Goal: Answer question/provide support: Share knowledge or assist other users

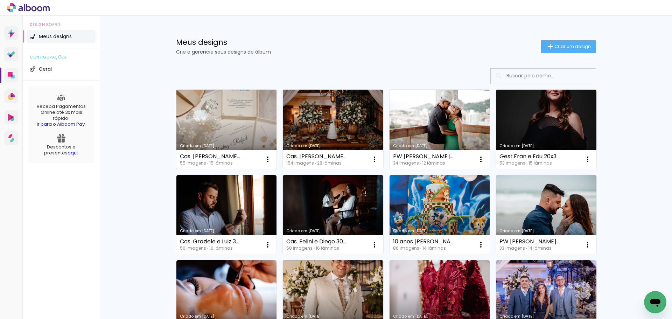
click at [240, 134] on link "Criado em [DATE]" at bounding box center [226, 129] width 100 height 79
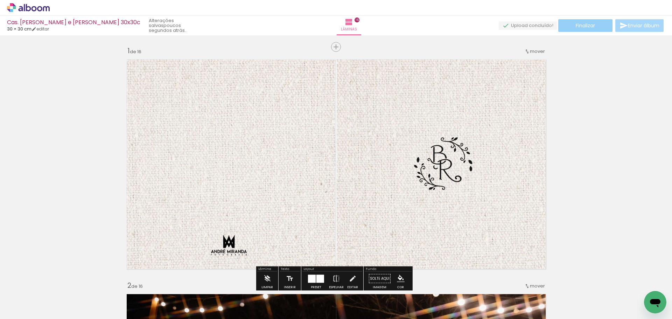
click at [581, 27] on span "Finalizar" at bounding box center [585, 25] width 19 height 5
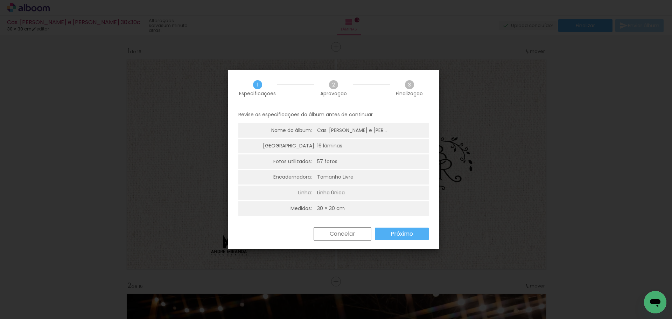
click at [0, 0] on paper-button "Próximo" at bounding box center [0, 0] width 0 height 0
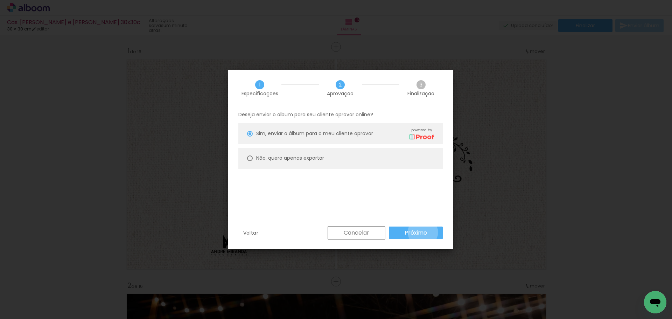
click at [0, 0] on slot "Próximo" at bounding box center [0, 0] width 0 height 0
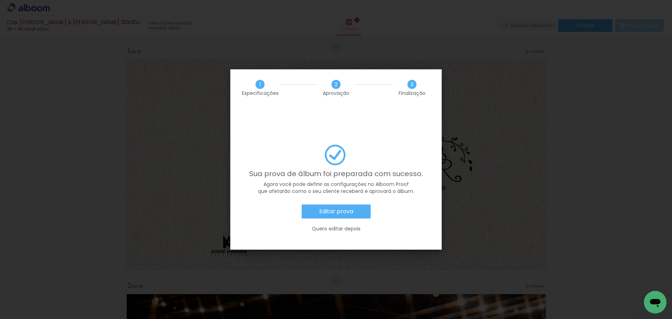
click at [0, 0] on slot "Editar prova" at bounding box center [0, 0] width 0 height 0
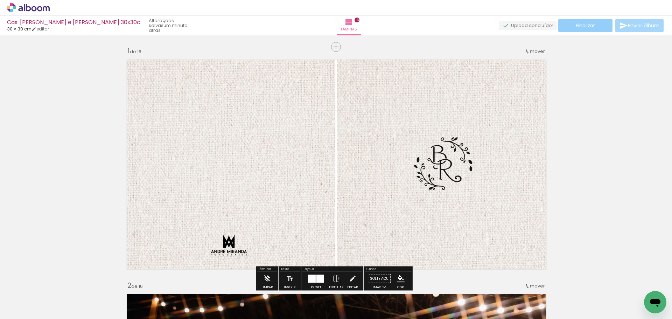
click at [580, 21] on paper-button "Finalizar" at bounding box center [585, 25] width 54 height 13
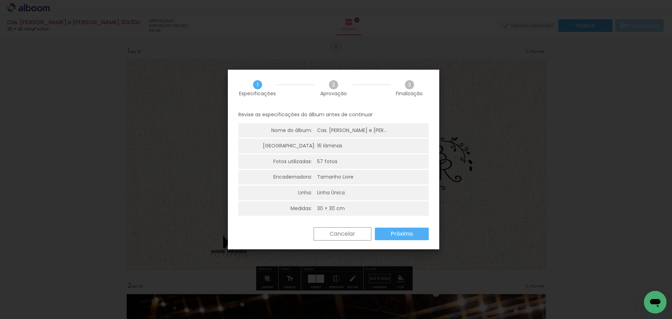
click at [0, 0] on slot "Próximo" at bounding box center [0, 0] width 0 height 0
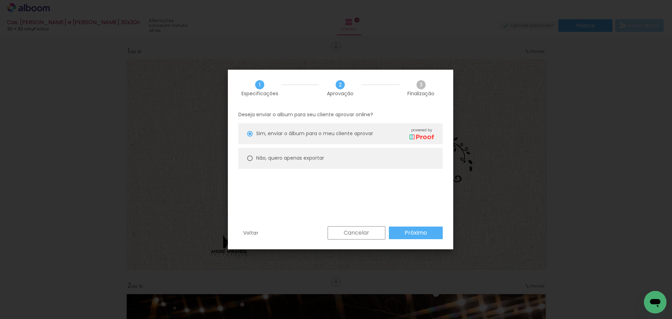
click at [0, 0] on slot "Próximo" at bounding box center [0, 0] width 0 height 0
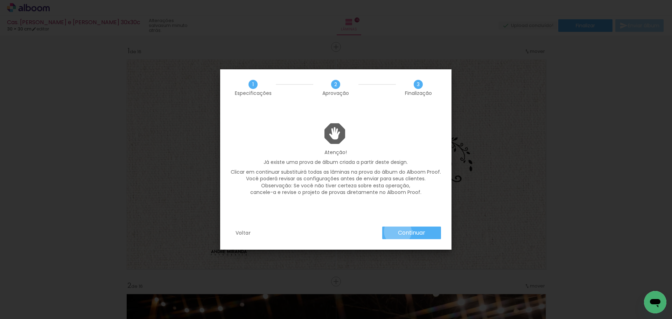
click at [398, 232] on paper-button "Continuar" at bounding box center [411, 232] width 59 height 13
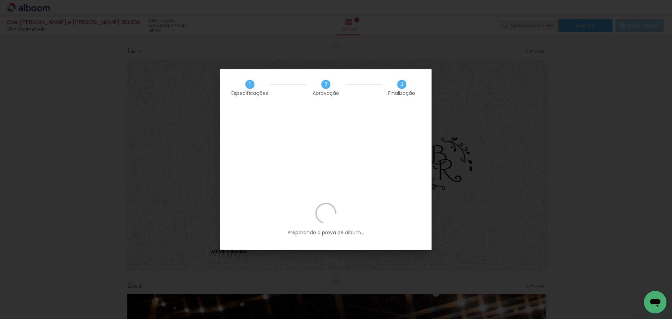
click at [659, 300] on icon "Abrir janela de mensagens" at bounding box center [655, 303] width 10 height 8
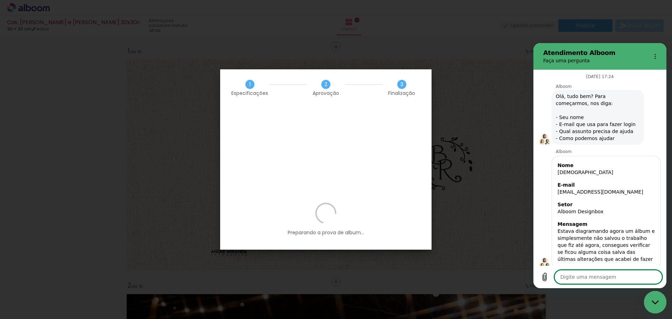
scroll to position [680, 0]
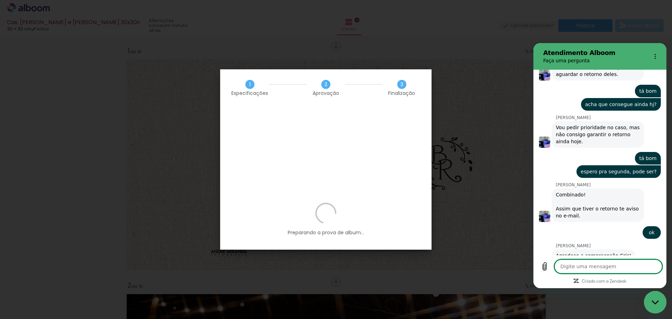
click at [572, 266] on textarea at bounding box center [608, 266] width 108 height 14
type textarea "O"
type textarea "x"
type textarea "Ol"
type textarea "x"
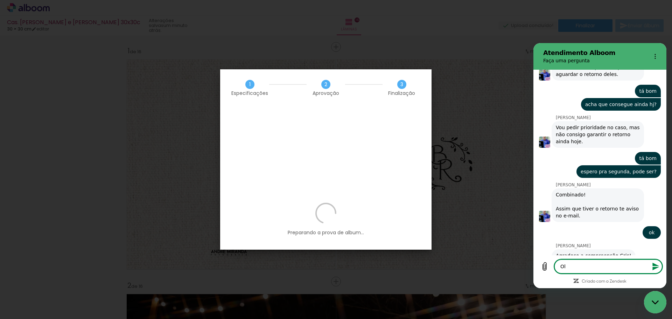
type textarea "Olá"
type textarea "x"
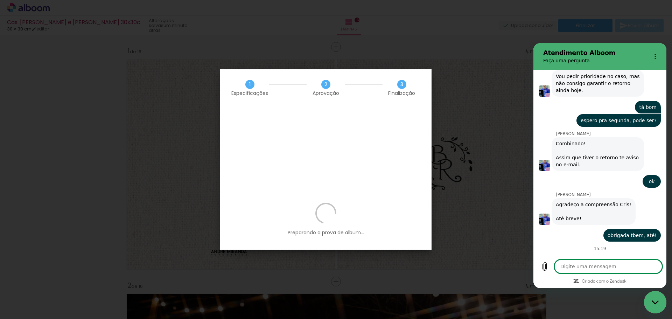
scroll to position [730, 0]
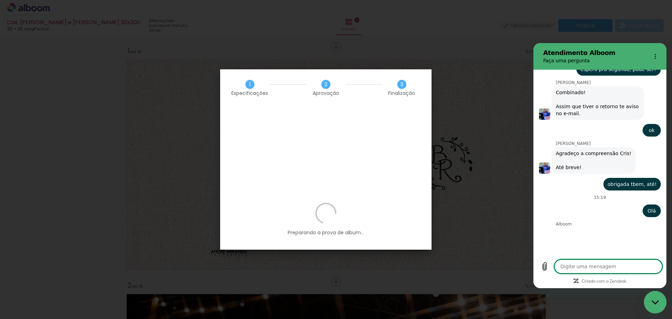
type textarea "x"
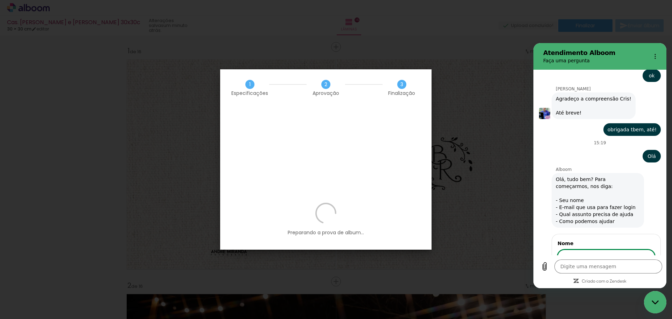
scroll to position [836, 0]
type input "Cristiane"
click at [636, 273] on span "Avançar" at bounding box center [639, 277] width 20 height 8
type textarea "x"
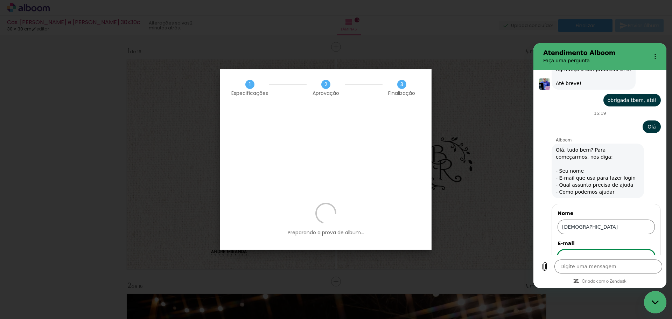
type input "c"
type input "[EMAIL_ADDRESS][DOMAIN_NAME]"
click at [623, 270] on button "Avançar" at bounding box center [639, 277] width 32 height 14
type textarea "x"
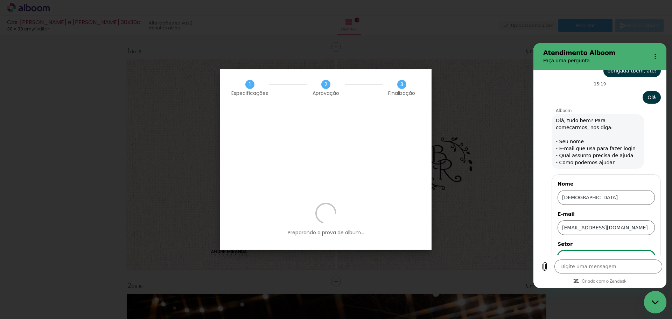
click at [644, 254] on icon at bounding box center [647, 257] width 6 height 6
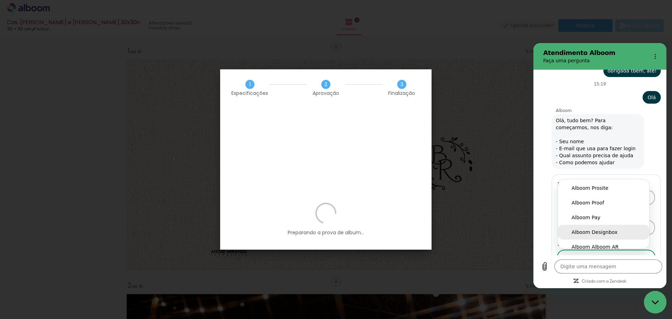
scroll to position [6, 0]
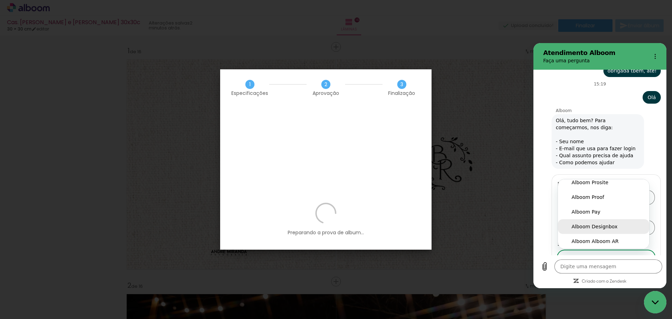
click at [581, 223] on div "Alboom Designbox" at bounding box center [603, 226] width 64 height 7
type input "Alboom Designbox"
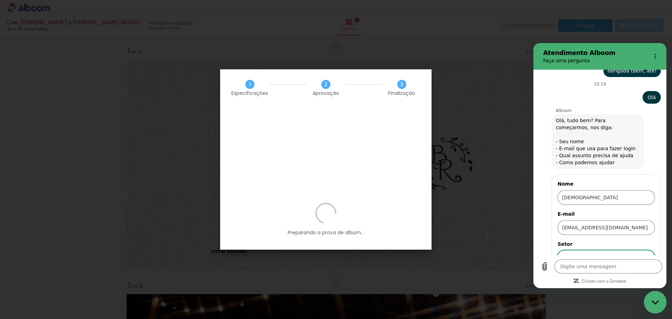
scroll to position [0, 0]
click at [630, 273] on span "Avançar" at bounding box center [639, 277] width 20 height 8
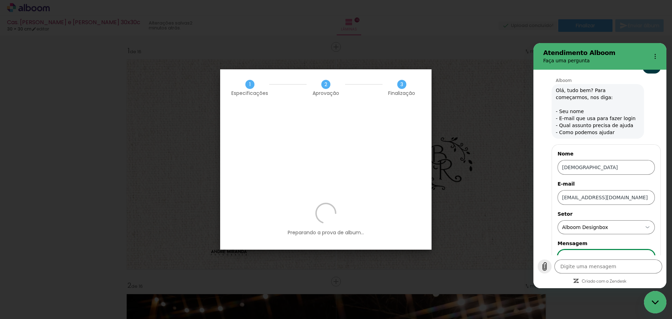
click at [544, 266] on icon "Carregar arquivo" at bounding box center [545, 266] width 4 height 8
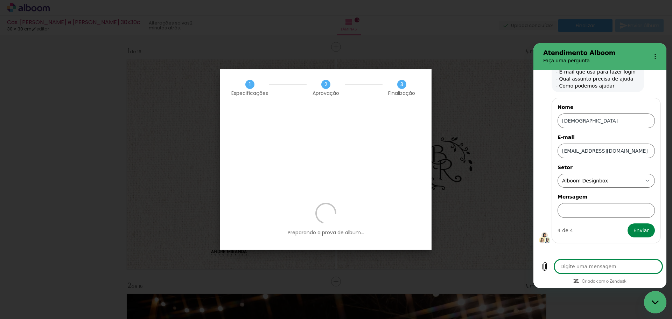
scroll to position [977, 0]
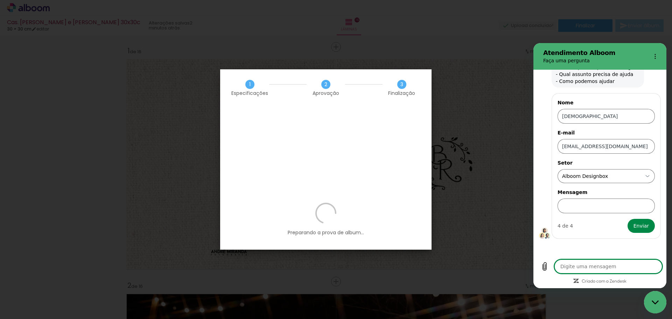
type textarea "x"
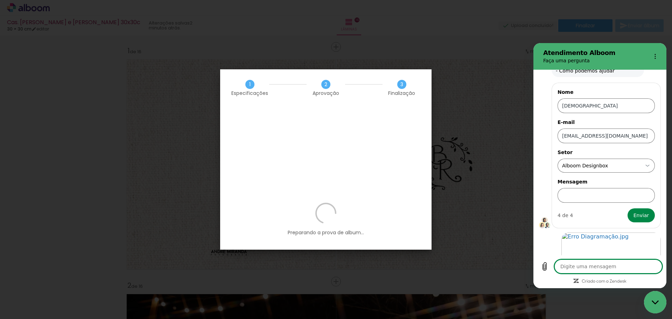
scroll to position [988, 0]
type textarea "A"
type textarea "x"
type textarea "Ac"
type textarea "x"
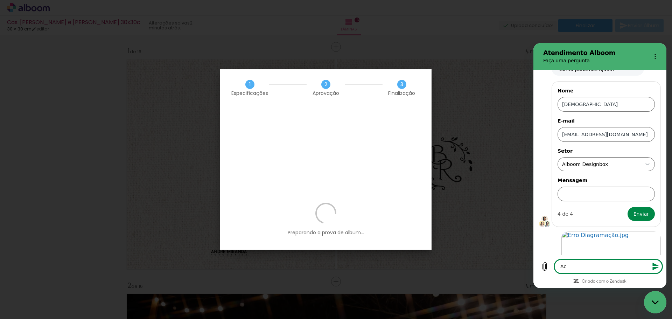
type textarea "Aca"
type textarea "x"
type textarea "Acab"
type textarea "x"
type textarea "Acabe"
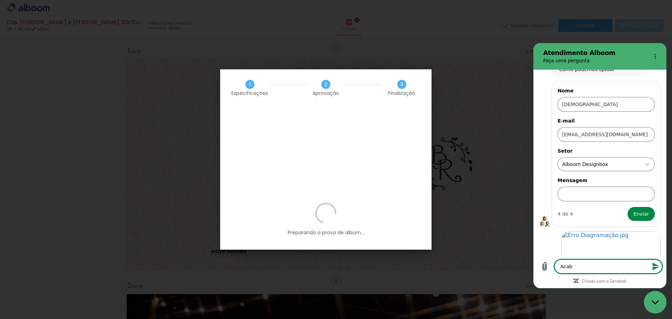
type textarea "x"
type textarea "Acabei"
type textarea "x"
type textarea "Acabei"
type textarea "x"
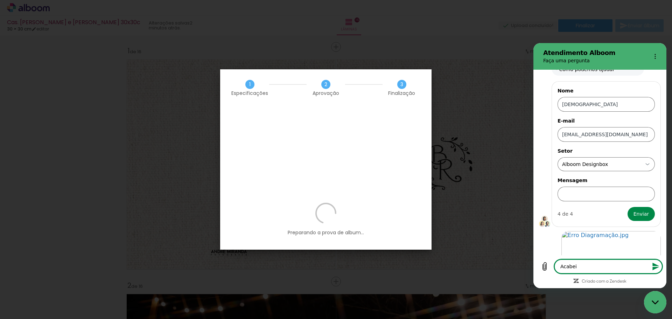
type textarea "Acabei d"
type textarea "x"
type textarea "Acabei de"
type textarea "x"
type textarea "Acabei des"
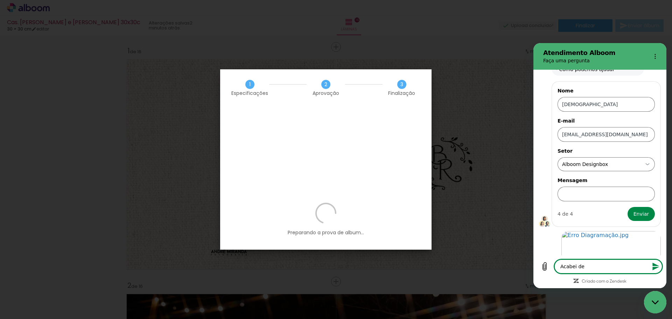
type textarea "x"
type textarea "Acabei de"
type textarea "x"
type textarea "Acabei de"
type textarea "x"
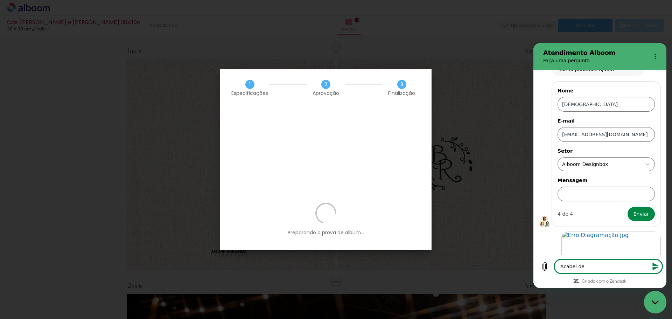
type textarea "Acabei de s"
type textarea "x"
type textarea "Acabei de su"
type textarea "x"
type textarea "Acabei de sub"
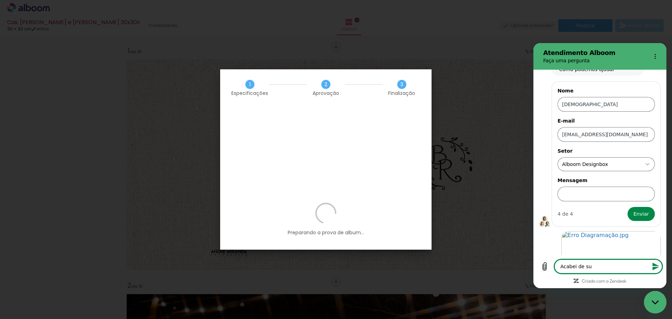
type textarea "x"
type textarea "Acabei de subr"
type textarea "x"
type textarea "Acabei de subri"
type textarea "x"
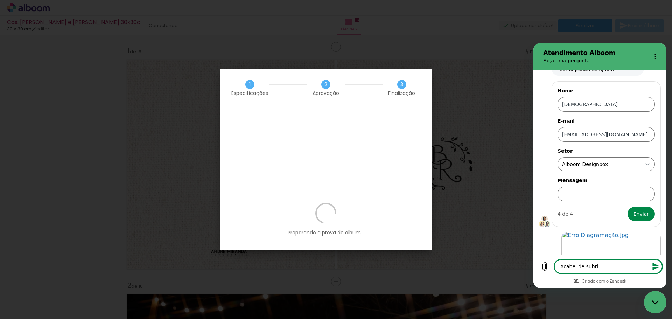
type textarea "Acabei de subri"
type textarea "x"
type textarea "Acabei de subri"
type textarea "x"
type textarea "Acabei de subr"
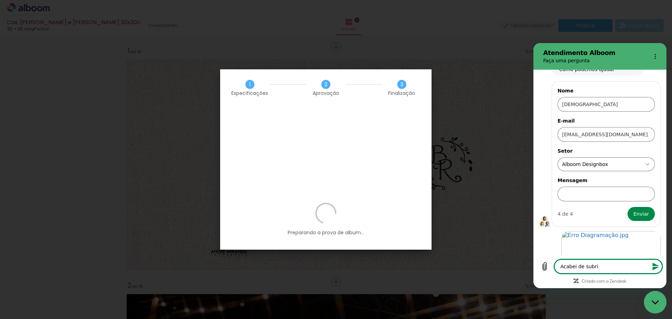
type textarea "x"
type textarea "Acabei de sub"
type textarea "x"
type textarea "Acabei de subi"
type textarea "x"
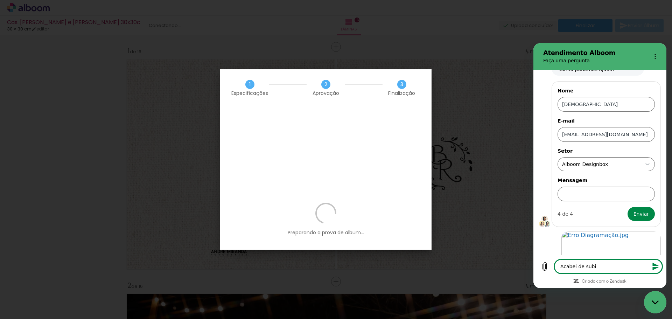
type textarea "Acabei de subir"
type textarea "x"
type textarea "Acabei de subir"
type textarea "x"
type textarea "Acabei de subir u"
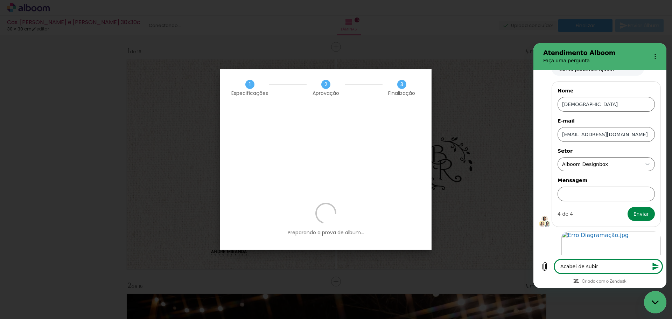
type textarea "x"
type textarea "Acabei de subir um"
type textarea "x"
type textarea "Acabei de subir um"
type textarea "x"
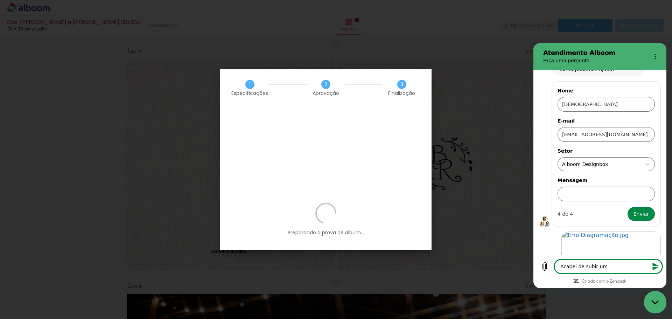
type textarea "Acabei de subir um a"
type textarea "x"
type textarea "Acabei de subir um al"
type textarea "x"
type textarea "Acabei de subir um alb"
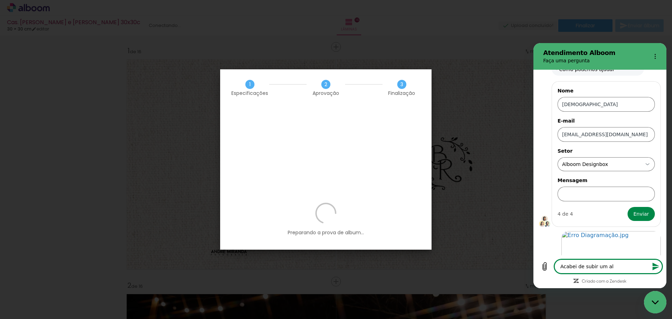
type textarea "x"
type textarea "Acabei de subir um albu"
type textarea "x"
type textarea "Acabei de subir um album"
type textarea "x"
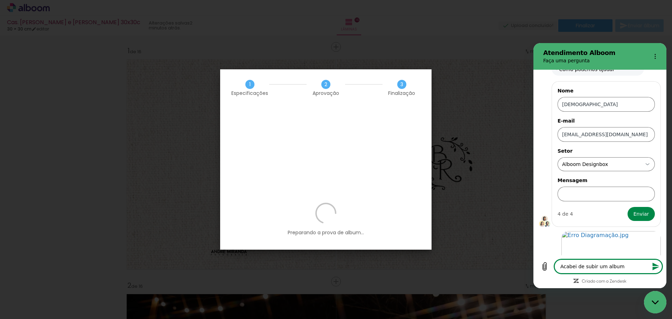
type textarea "Acabei de subir um album"
type textarea "x"
type textarea "Acabei de subir um album p"
type textarea "x"
type textarea "Acabei de subir um album pa"
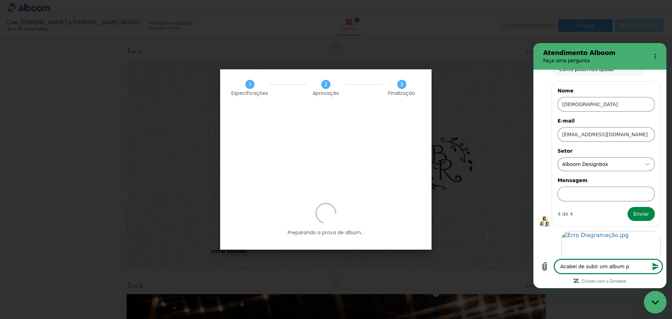
type textarea "x"
type textarea "Acabei de subir um album par"
type textarea "x"
type textarea "Acabei de subir um album para"
type textarea "x"
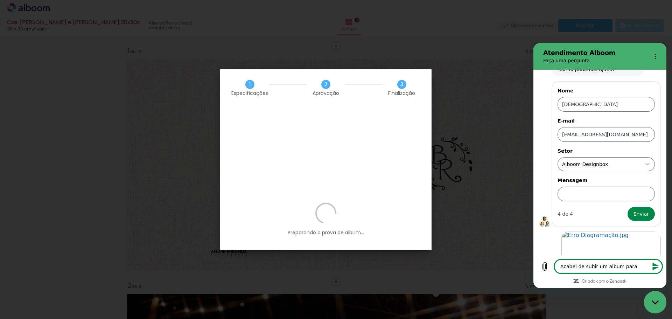
type textarea "Acabei de subir um album para"
type textarea "x"
type textarea "Acabei de subir um album para a"
type textarea "x"
type textarea "Acabei de subir um album para ap"
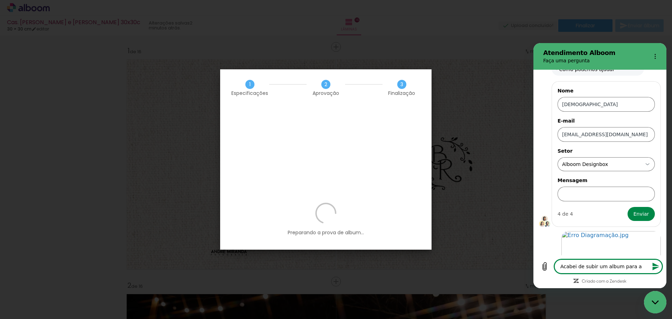
type textarea "x"
type textarea "Acabei de subir um album para apr"
type textarea "x"
type textarea "Acabei de subir um album para apro"
type textarea "x"
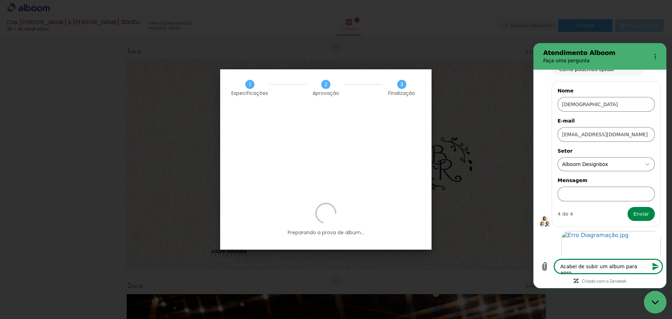
type textarea "Acabei de subir um album para aprov"
type textarea "x"
type textarea "Acabei de subir um album para aprova"
type textarea "x"
type textarea "Acabei de subir um album para aprov"
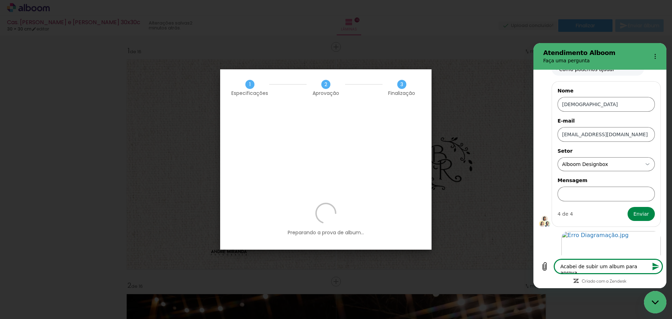
type textarea "x"
type textarea "Acabei de subir um album para apro"
type textarea "x"
type textarea "Acabei de subir um album para apr"
type textarea "x"
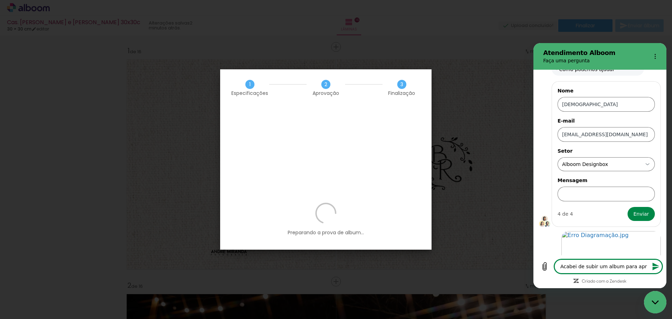
type textarea "Acabei de subir um album para ap"
type textarea "x"
type textarea "Acabei de subir um album para apr"
type textarea "x"
type textarea "Acabei de subir um album para apro"
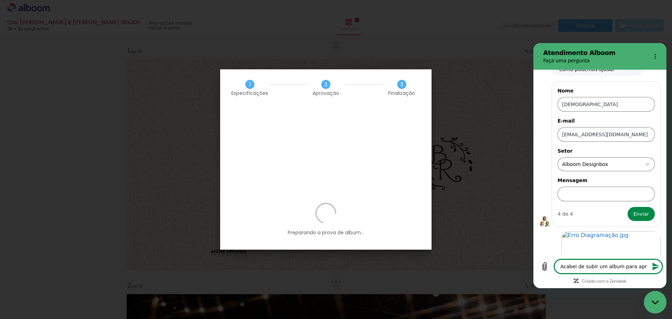
type textarea "x"
drag, startPoint x: 583, startPoint y: 264, endPoint x: 593, endPoint y: 264, distance: 10.8
click at [593, 264] on textarea "Acabei de subir um album para apro" at bounding box center [608, 266] width 108 height 14
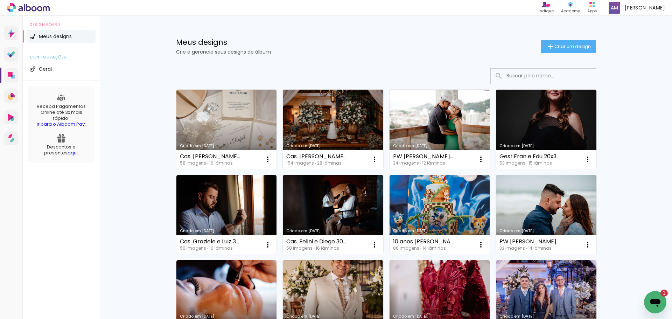
click at [217, 120] on link "Criado em [DATE]" at bounding box center [226, 129] width 100 height 79
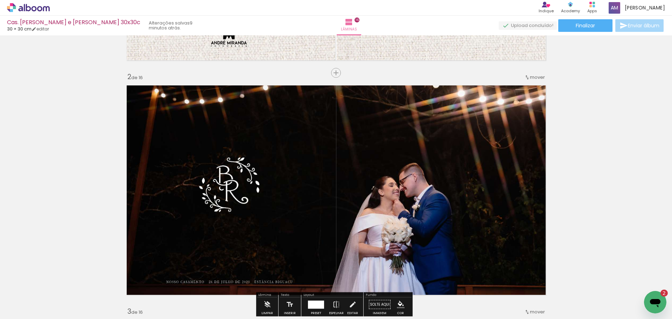
scroll to position [210, 0]
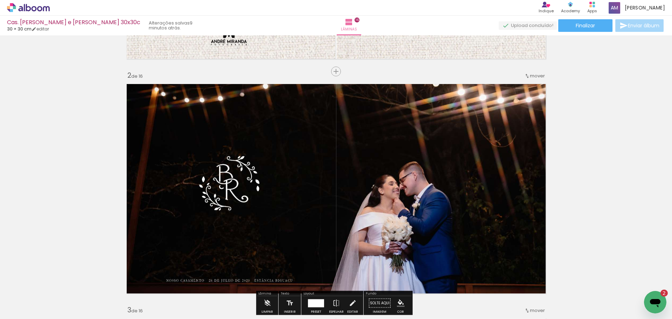
click at [655, 302] on icon "Abrir janela de mensagens, 2 mensagens não lidas" at bounding box center [655, 303] width 10 height 8
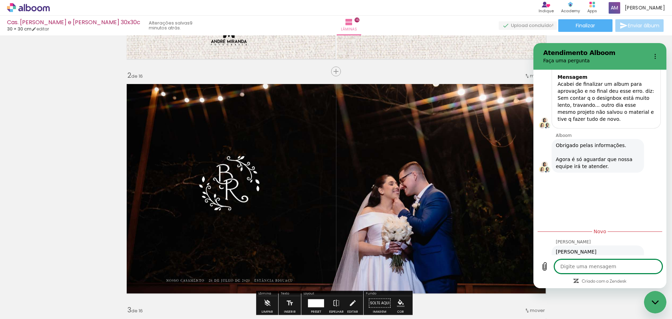
scroll to position [1171, 0]
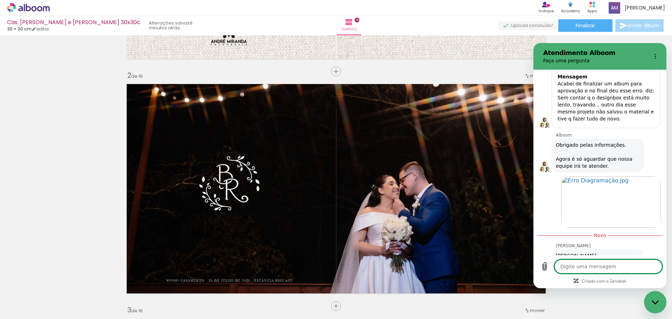
click at [569, 266] on textarea at bounding box center [608, 266] width 108 height 14
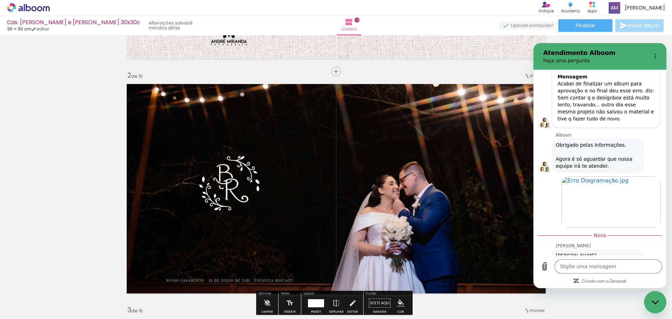
click at [654, 303] on icon "Fechar janela de mensagens" at bounding box center [654, 302] width 7 height 5
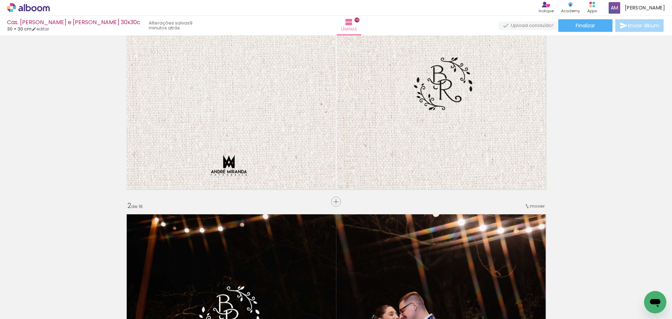
scroll to position [0, 0]
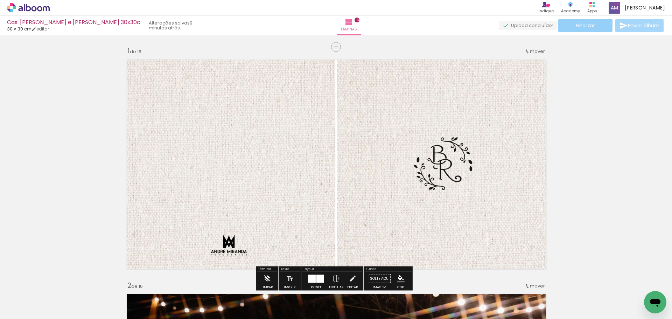
click at [579, 23] on span "Finalizar" at bounding box center [585, 25] width 19 height 5
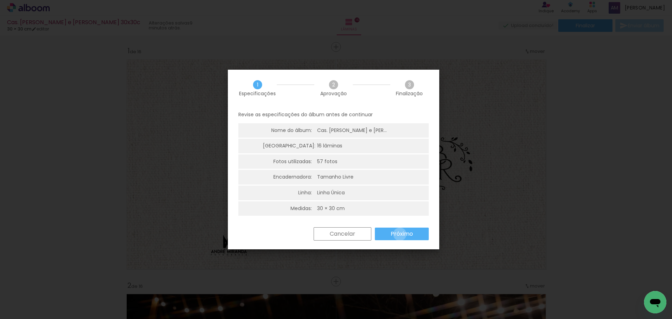
click at [0, 0] on slot "Próximo" at bounding box center [0, 0] width 0 height 0
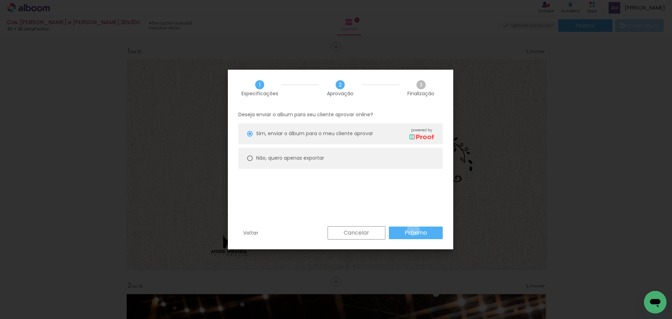
click at [0, 0] on slot "Próximo" at bounding box center [0, 0] width 0 height 0
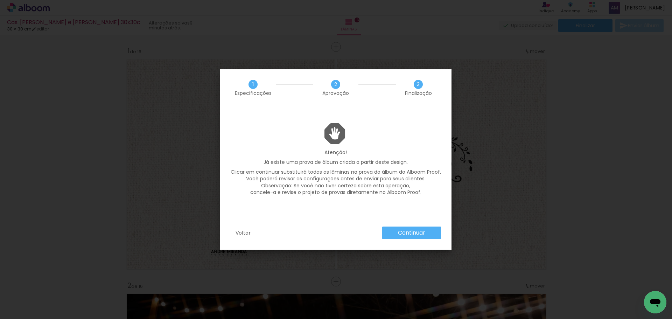
click at [0, 0] on slot "Continuar" at bounding box center [0, 0] width 0 height 0
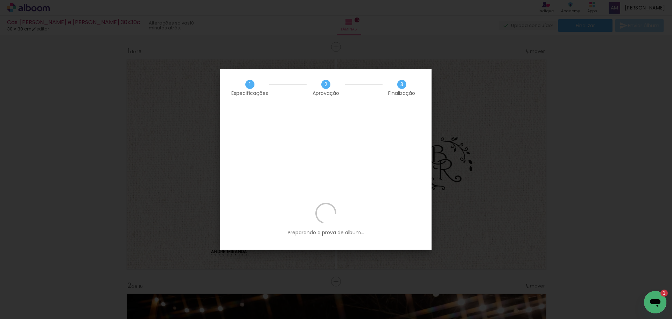
click at [656, 302] on icon "Abrir janela de mensagens, 1 mensagem não lida" at bounding box center [655, 303] width 10 height 8
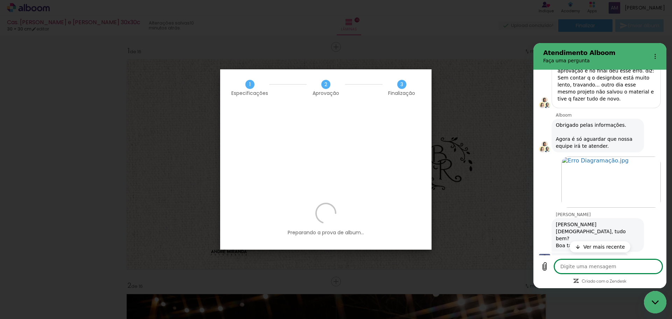
type textarea "x"
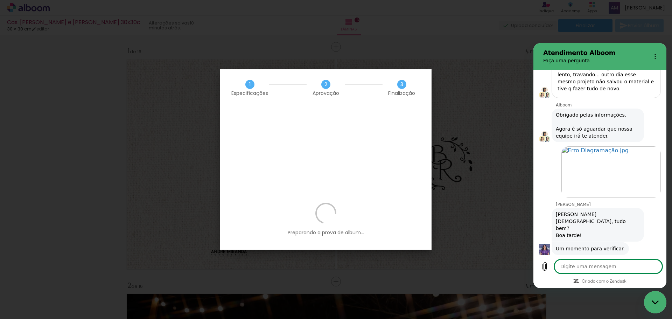
type textarea "C"
type textarea "x"
type textarea "CA"
type textarea "x"
type textarea "CAs"
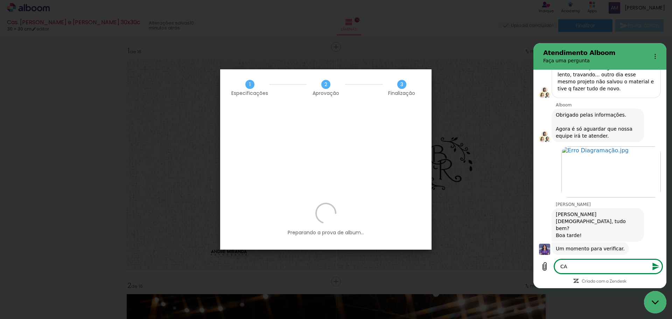
type textarea "x"
type textarea "CAs."
type textarea "x"
type textarea "CAs.b"
type textarea "x"
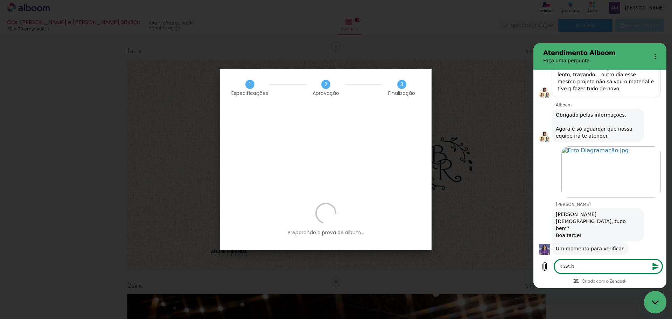
type textarea "CAs.be"
type textarea "x"
type textarea "CAs.bea"
type textarea "x"
type textarea "CAs.beat"
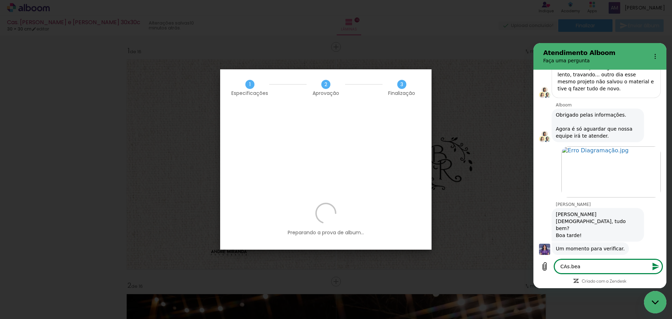
type textarea "x"
type textarea "CAs.beatr"
type textarea "x"
type textarea "CAs.beatra"
type textarea "x"
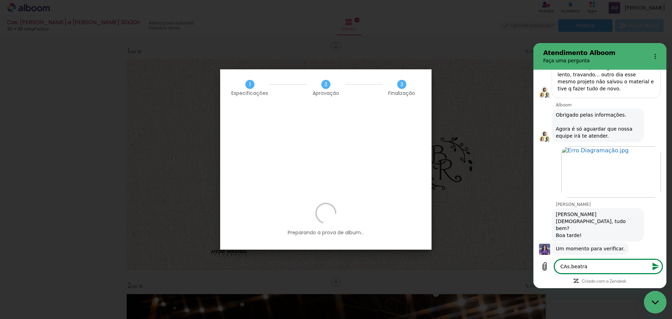
type textarea "CAs.beatrai"
type textarea "x"
type textarea "CAs.beatra"
type textarea "x"
type textarea "CAs.beatr"
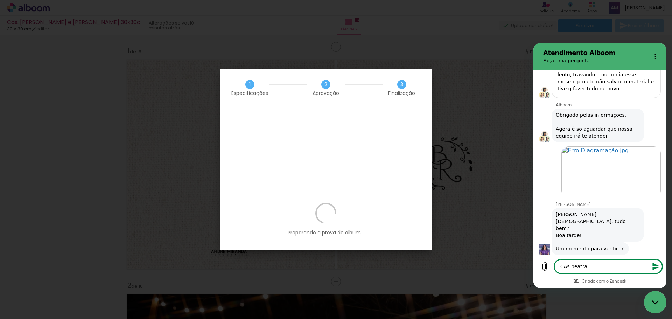
type textarea "x"
type textarea "CAs.beat"
type textarea "x"
type textarea "CAs.bea"
type textarea "x"
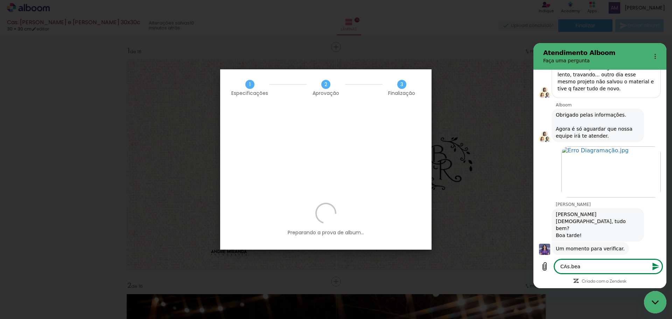
type textarea "CAs.be"
type textarea "x"
type textarea "CAs.b"
type textarea "x"
type textarea "CAs."
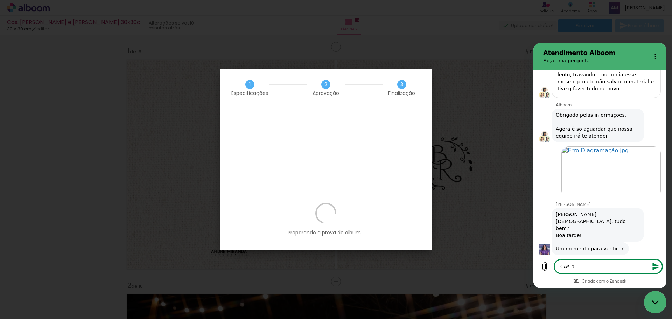
type textarea "x"
type textarea "CAs"
type textarea "x"
type textarea "CA"
type textarea "x"
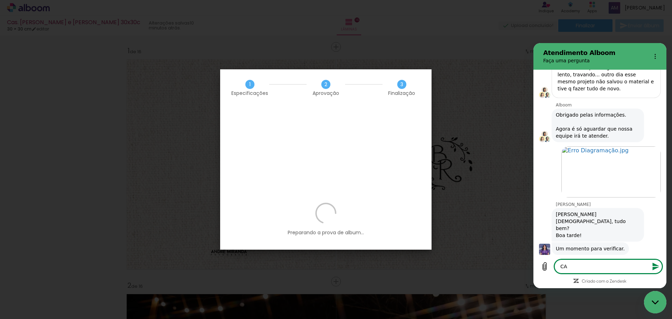
type textarea "C"
type textarea "x"
type textarea "Ca"
type textarea "x"
type textarea "Cas"
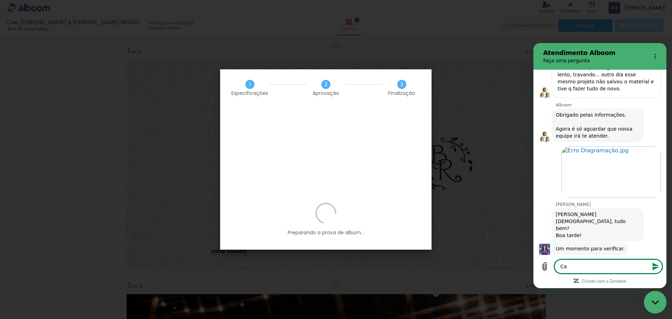
type textarea "x"
type textarea "Cas."
type textarea "x"
type textarea "Cas.b"
type textarea "x"
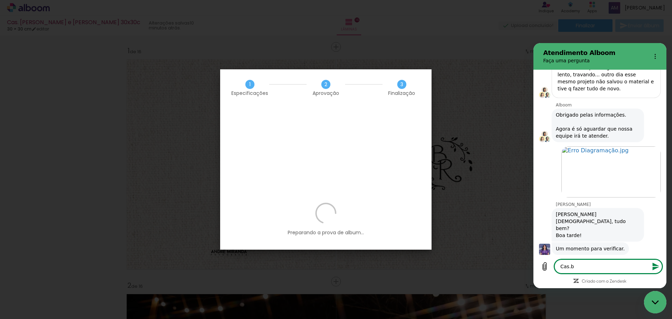
type textarea "Cas."
type textarea "x"
type textarea "Cas.B"
type textarea "x"
type textarea "Cas.Be"
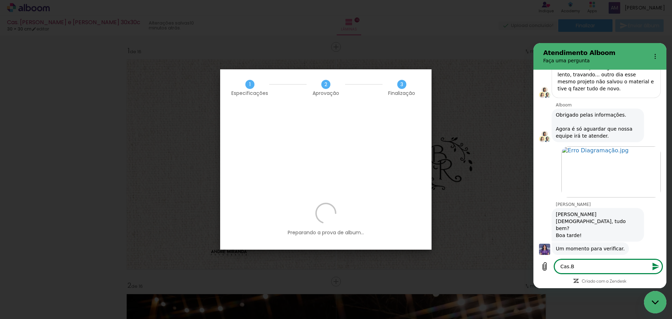
type textarea "x"
type textarea "Cas.Bea"
type textarea "x"
type textarea "Cas.Beat"
type textarea "x"
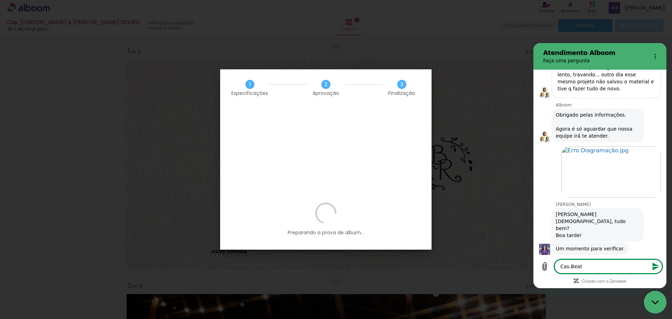
type textarea "Cas.Beatr"
type textarea "x"
type textarea "Cas.Beatri"
type textarea "x"
type textarea "Cas.Beatriz"
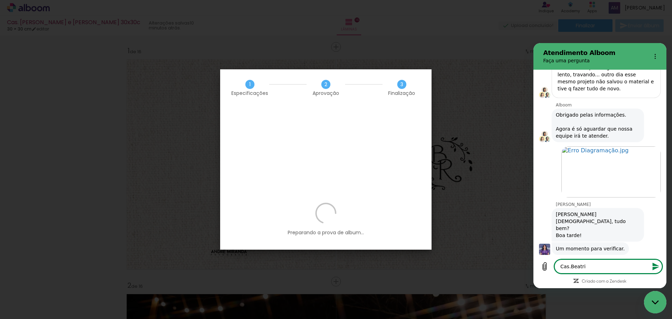
type textarea "x"
type textarea "Cas.Beatriz"
type textarea "x"
type textarea "Cas.Beatriz e"
type textarea "x"
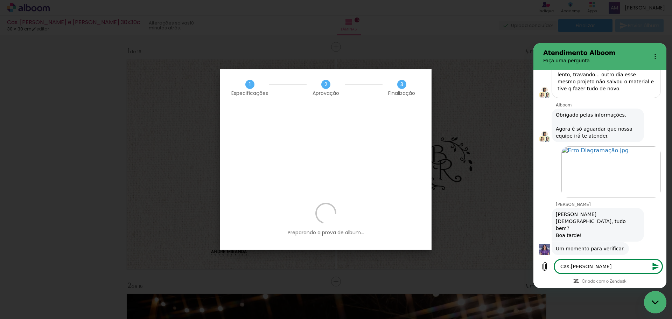
type textarea "Cas.Beatriz e"
type textarea "x"
type textarea "Cas.Beatriz e R"
type textarea "x"
type textarea "Cas.Beatriz e Ra"
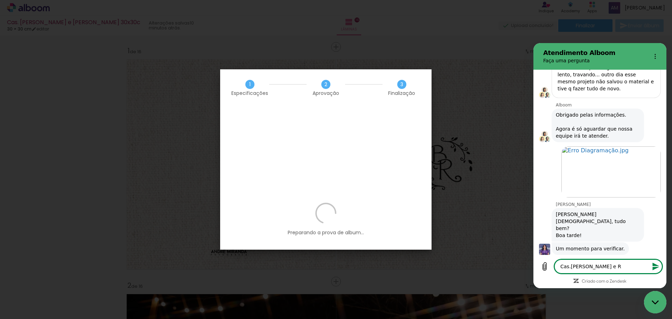
type textarea "x"
type textarea "Cas.Beatriz e Raf"
type textarea "x"
type textarea "Cas.Beatriz e Rafa"
type textarea "x"
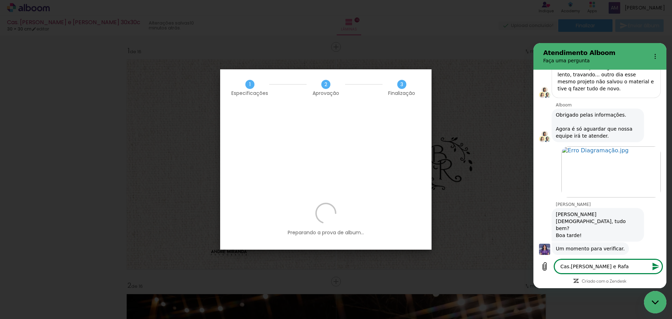
type textarea "Cas.Beatriz e Rafae"
type textarea "x"
type textarea "Cas.Beatriz e Rafael"
type textarea "x"
type textarea "Cas.Beatriz e Rafael"
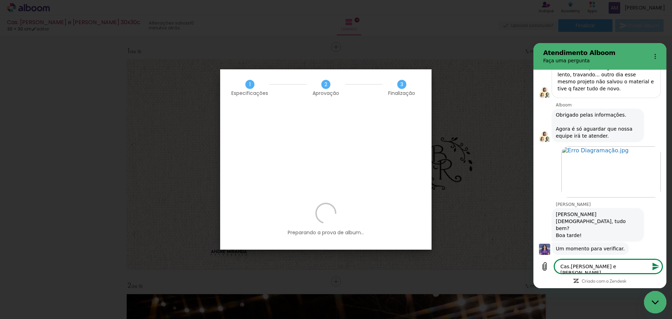
type textarea "x"
type textarea "Cas.[PERSON_NAME] e Rafael 3"
type textarea "x"
type textarea "Cas.Beatriz e Rafael 30"
type textarea "x"
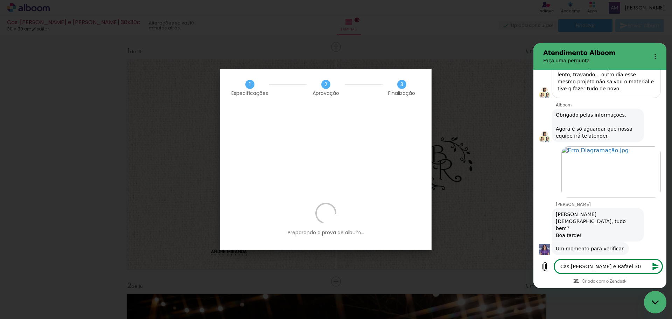
type textarea "Cas.Beatriz e Rafael 30x"
type textarea "x"
type textarea "Cas.Beatriz e Rafael 30x3"
type textarea "x"
type textarea "Cas.Beatriz e Rafael 30x30"
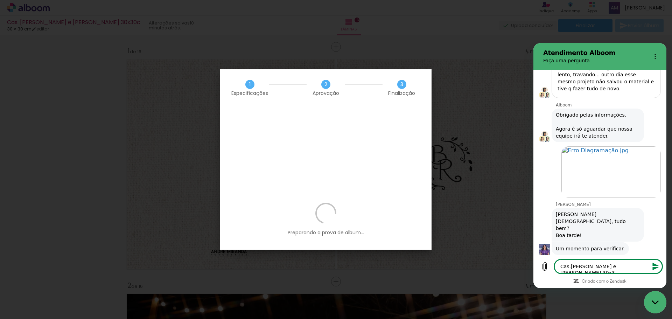
type textarea "x"
type textarea "Cas.Beatriz e Rafael 30x30c"
type textarea "x"
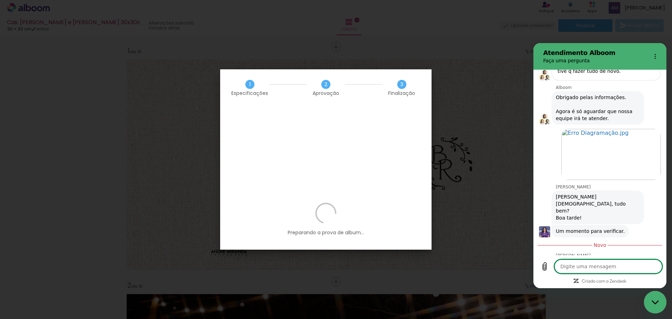
type textarea "x"
type textarea "o"
type textarea "x"
type textarea "o"
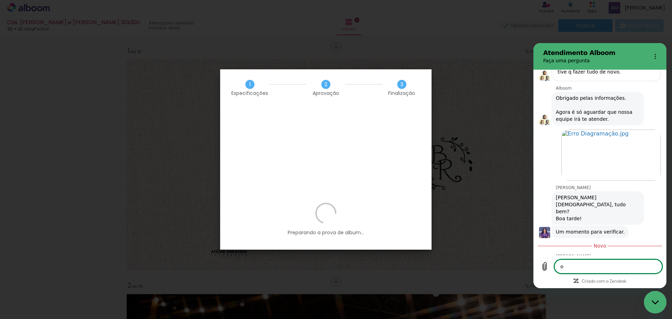
type textarea "x"
type textarea "o e"
type textarea "x"
type textarea "o em"
type textarea "x"
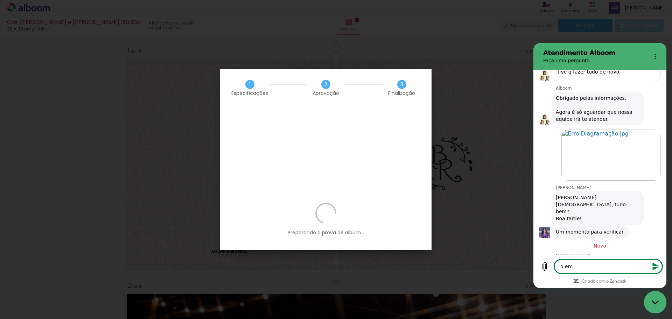
type textarea "o ema"
type textarea "x"
type textarea "o emai"
type textarea "x"
type textarea "o email"
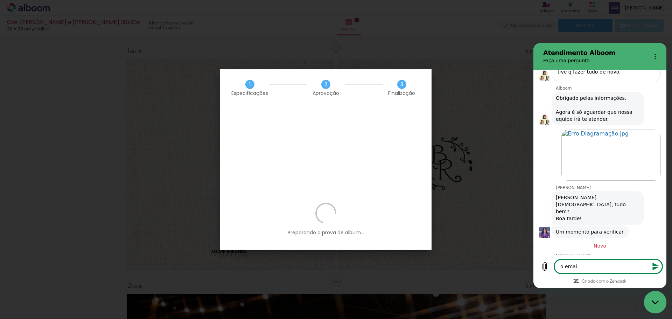
type textarea "x"
type textarea "o email"
type textarea "x"
type textarea "o email d"
type textarea "x"
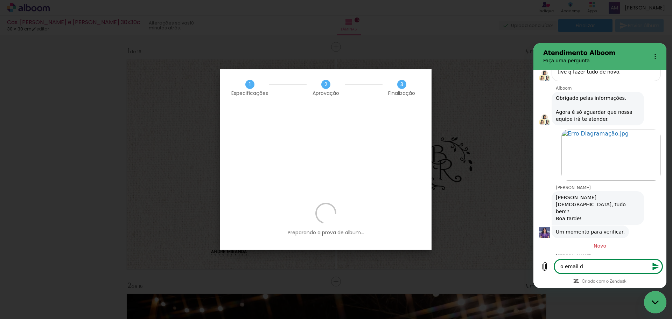
type textarea "o email da"
type textarea "x"
type textarea "o email da"
type textarea "x"
type textarea "o email da c"
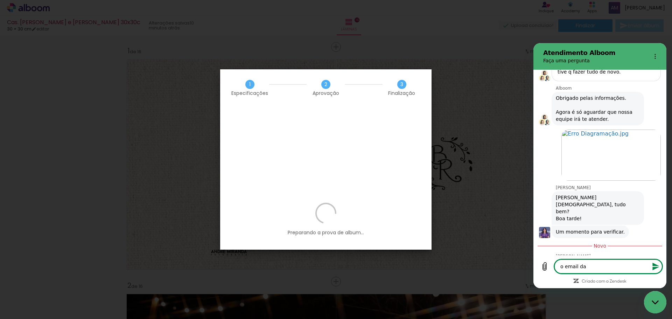
type textarea "x"
type textarea "o email da co"
type textarea "x"
type textarea "o email da con"
type textarea "x"
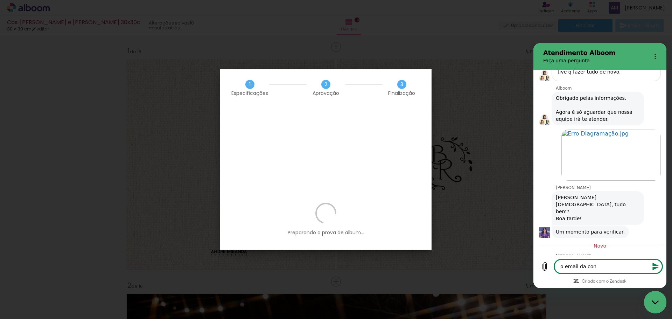
type textarea "o email da cont"
type textarea "x"
type textarea "o email da conta"
type textarea "x"
type textarea "o email da conta"
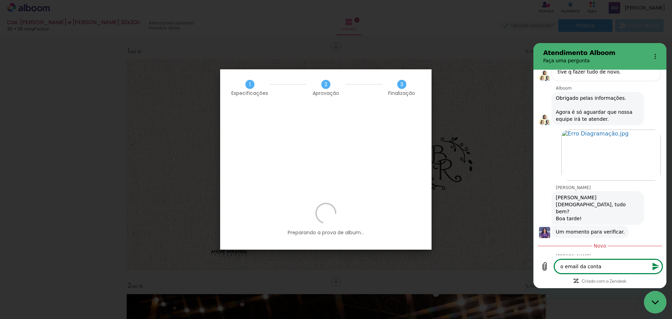
type textarea "x"
type textarea "o email da conta é"
type textarea "x"
type textarea "o email da conta é"
type textarea "x"
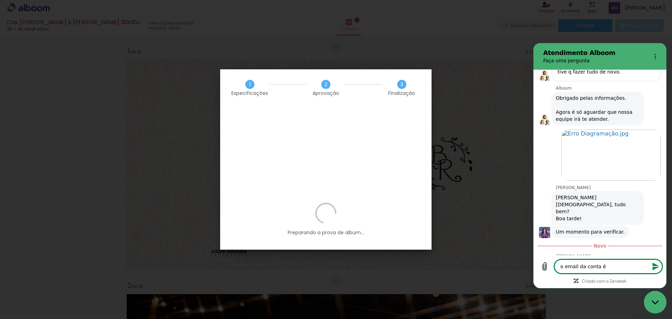
type textarea "o email da conta é o"
type textarea "x"
type textarea "o email da conta é o"
type textarea "x"
type textarea "o email da conta é o c"
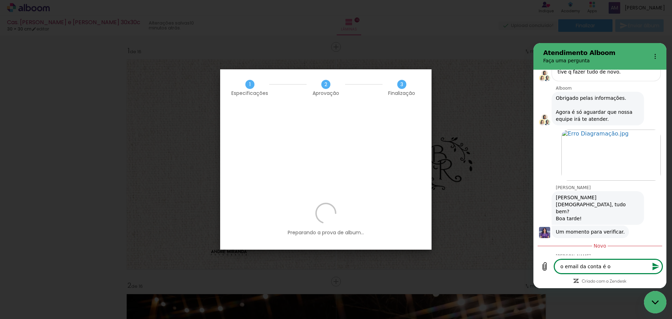
type textarea "x"
type textarea "o email da conta é o co"
type textarea "x"
type textarea "o email da conta é o con"
type textarea "x"
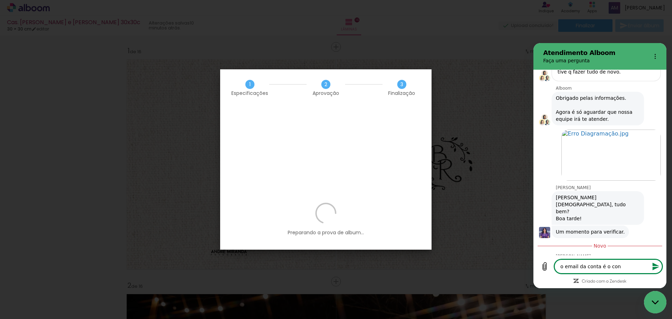
type textarea "o email da conta é o cont"
type textarea "x"
type textarea "o email da conta é o conta"
type textarea "x"
type textarea "o email da conta é o contat"
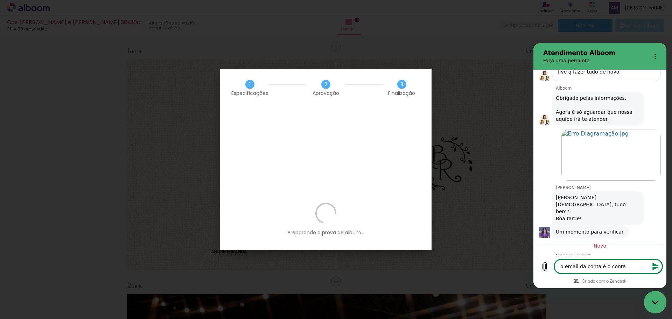
type textarea "x"
type textarea "o email da conta é o contato"
type textarea "x"
type textarea "o email da conta é o contato@"
type textarea "x"
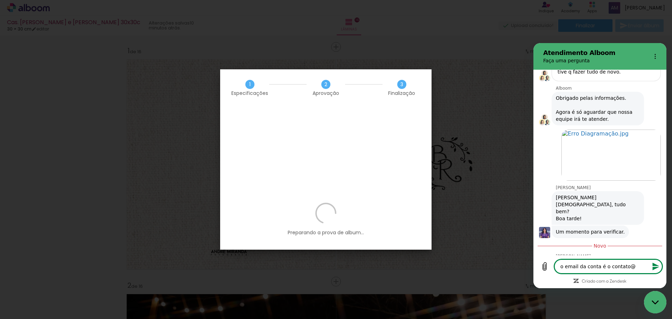
type textarea "o email da conta é o contato@f"
type textarea "x"
type textarea "o email da conta é o contato@fo"
type textarea "x"
type textarea "o email da conta é o contato@fot"
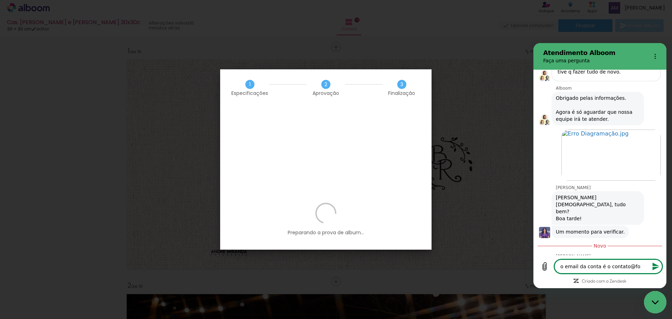
type textarea "x"
type textarea "o email da conta é o contato@foto"
type textarea "x"
type textarea "o email da conta é o contato@fotos"
type textarea "x"
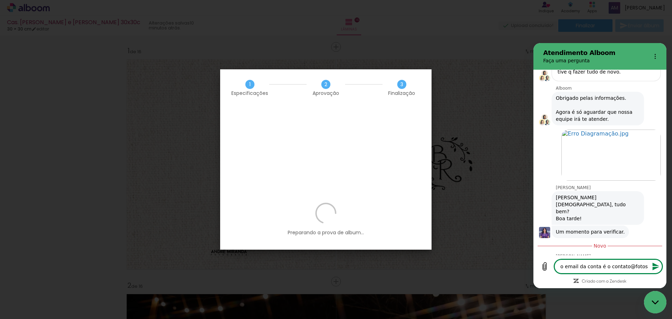
type textarea "o email da conta é o contato@fotosa"
type textarea "x"
type textarea "o email da conta é o contato@fotosan"
type textarea "x"
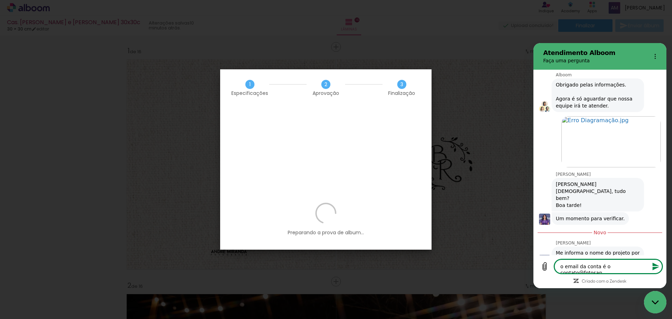
type textarea "o email da conta é o contato@fotosand"
type textarea "x"
type textarea "o email da conta é o contato@fotosandr"
type textarea "x"
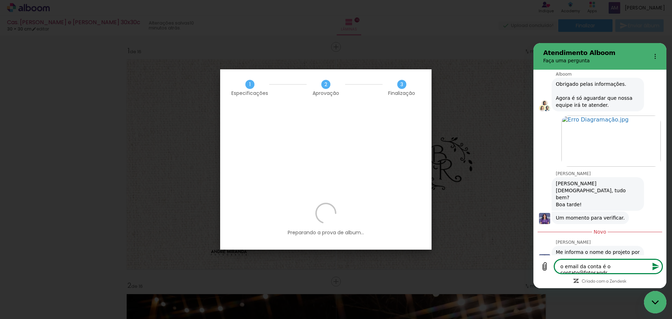
type textarea "o email da conta é o contato@fotosandre"
type textarea "x"
type textarea "o email da conta é o contato@fotosandrem"
type textarea "x"
type textarea "o email da conta é o contato@fotosandremi"
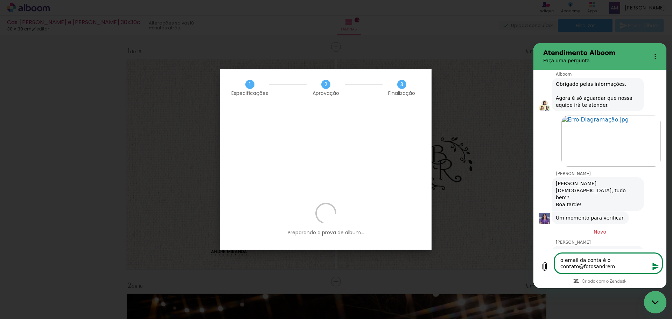
type textarea "x"
type textarea "o email da conta é o contato@fotosandremir"
type textarea "x"
type textarea "o email da conta é o contato@fotosandremira"
type textarea "x"
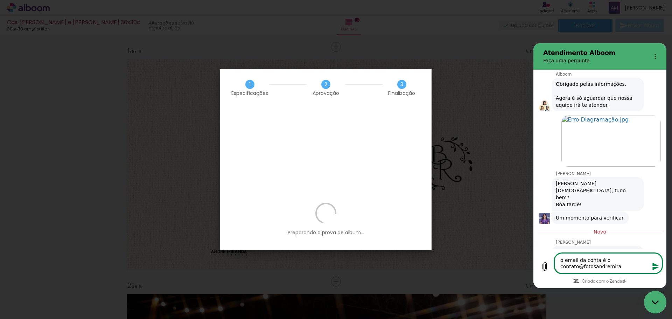
type textarea "o email da conta é o contato@fotosandremiran"
type textarea "x"
type textarea "o email da conta é o contato@fotosandremirand"
type textarea "x"
type textarea "o email da conta é o contato@fotosandremiranda"
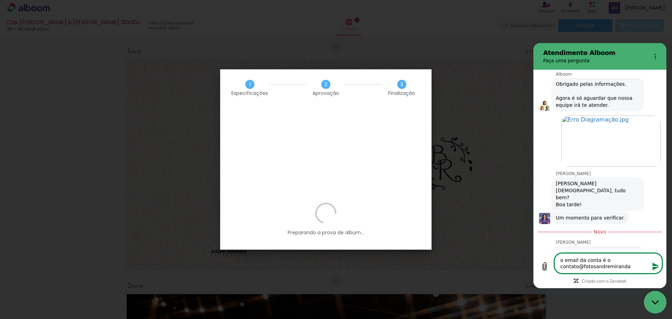
type textarea "x"
type textarea "o email da conta é o contato@fotosandremiranda."
type textarea "x"
type textarea "o email da conta é o contato@fotosandremiranda.c"
type textarea "x"
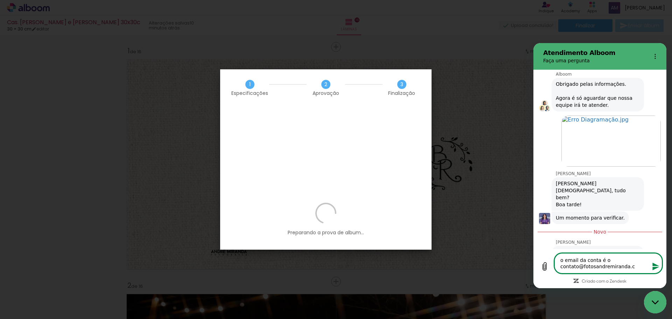
type textarea "o email da conta é o contato@fotosandremiranda.co"
type textarea "x"
type textarea "o email da conta é o contato@fotosandremiranda.com"
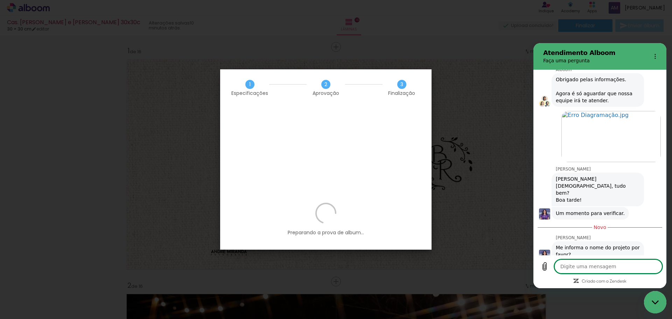
scroll to position [1238, 0]
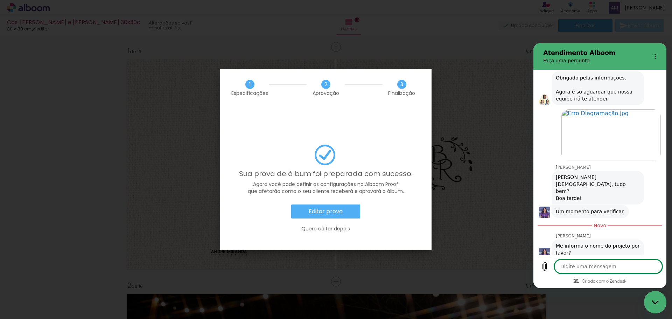
click at [0, 0] on slot "Editar prova" at bounding box center [0, 0] width 0 height 0
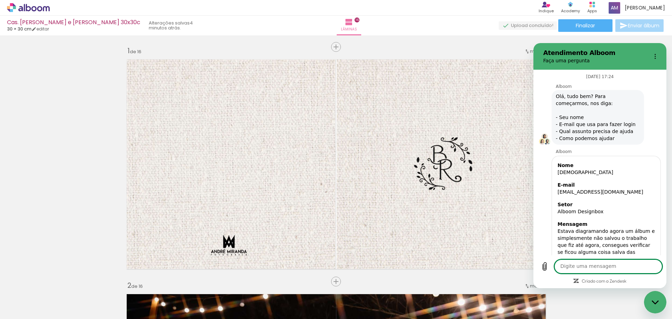
scroll to position [1594, 0]
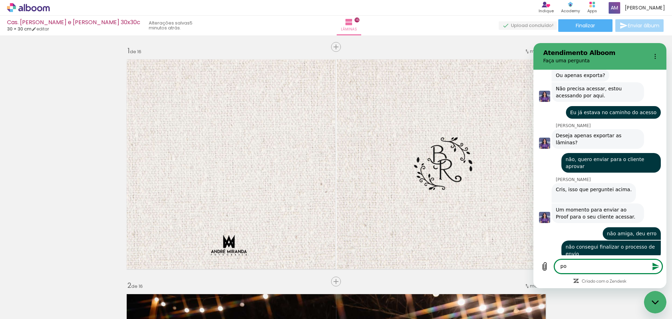
type textarea "p"
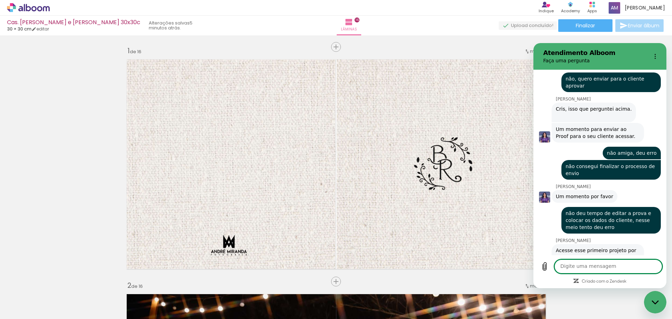
scroll to position [1676, 0]
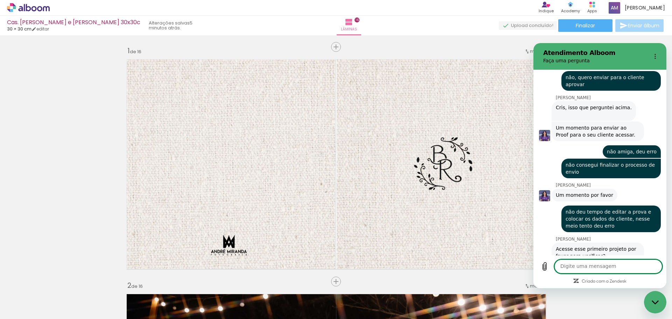
click at [587, 288] on span "Abrir em [GEOGRAPHIC_DATA]" at bounding box center [598, 291] width 80 height 6
click at [564, 268] on textarea at bounding box center [608, 266] width 108 height 14
type textarea "preciso da tua ajuda"
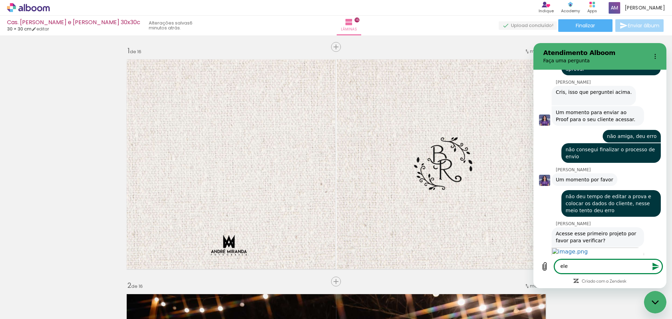
scroll to position [1693, 0]
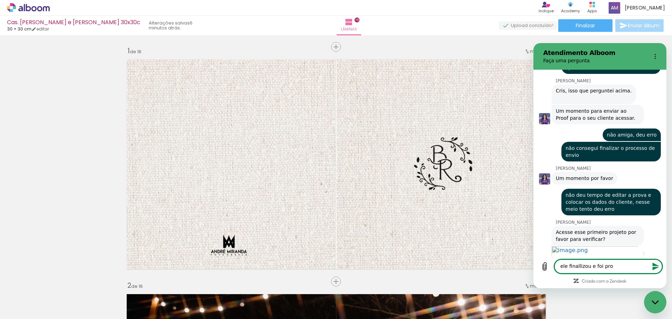
type textarea "ele finallizou e foi pro"
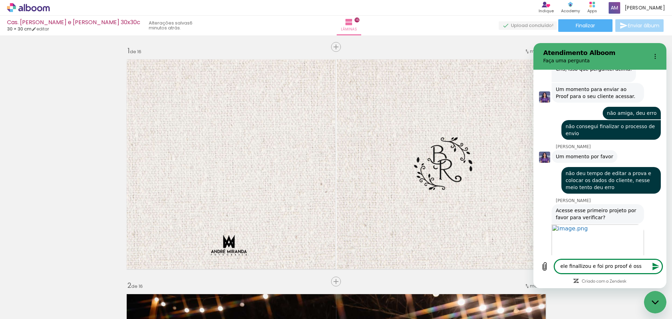
scroll to position [1716, 0]
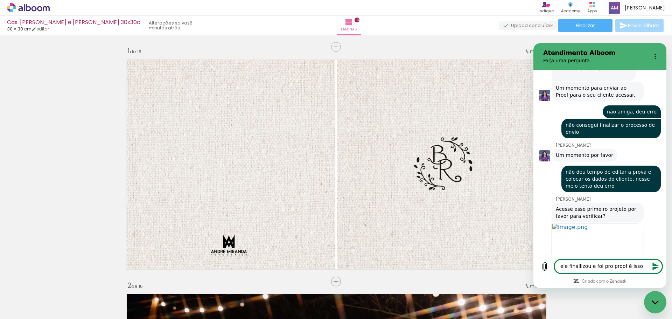
type textarea "ele finallizou e foi pro proof é isso?"
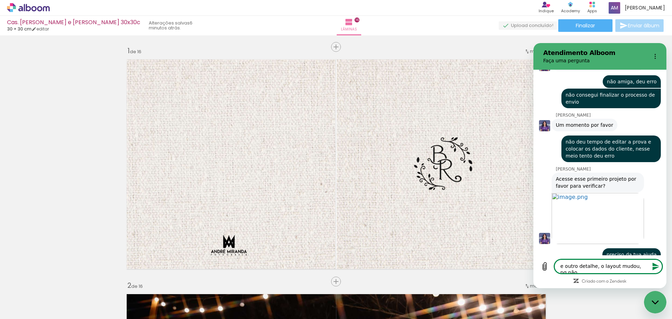
scroll to position [1747, 0]
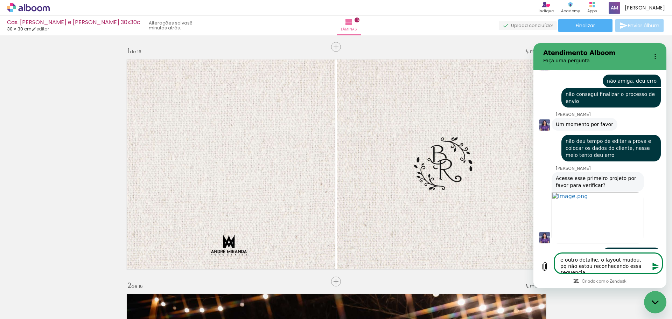
type textarea "e outro detalhe, o layout mudou, pq não estou reconhecendo essa sequencia"
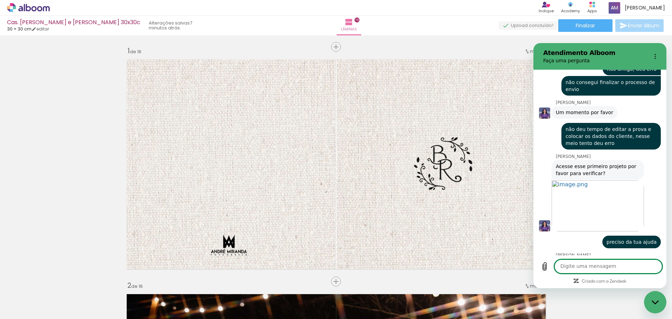
scroll to position [1760, 0]
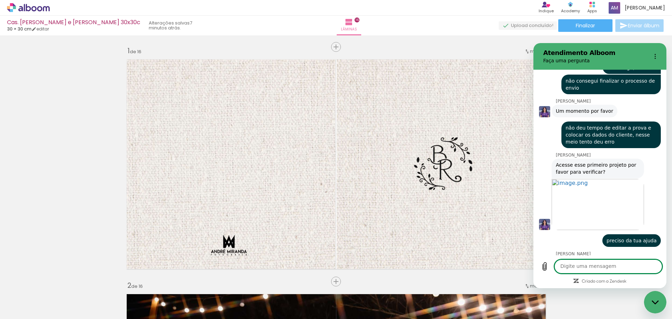
click at [565, 266] on textarea at bounding box center [608, 266] width 108 height 14
type textarea "layout do proof"
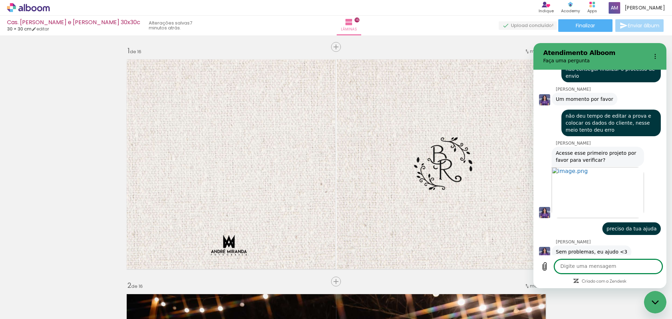
scroll to position [1774, 0]
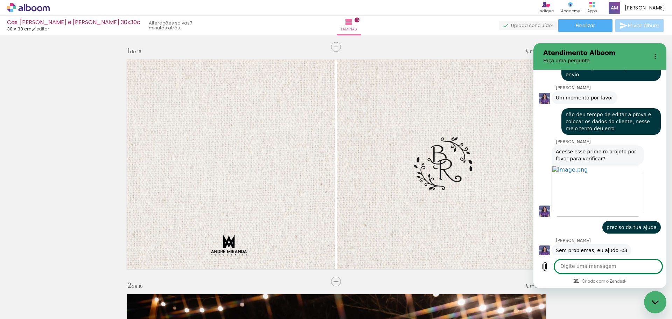
click at [654, 303] on icon "Fechar janela de mensagens" at bounding box center [654, 302] width 7 height 4
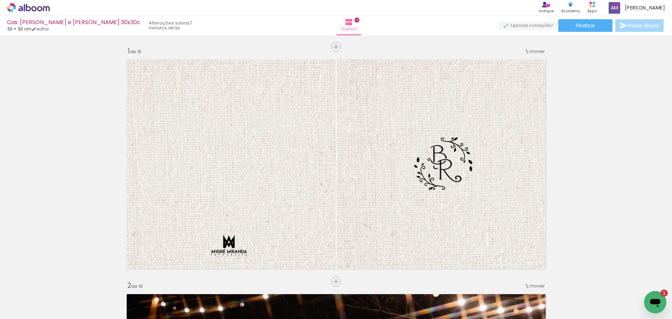
click at [653, 300] on icon "Abrir janela de mensagens, 1 mensagem não lida" at bounding box center [655, 303] width 10 height 8
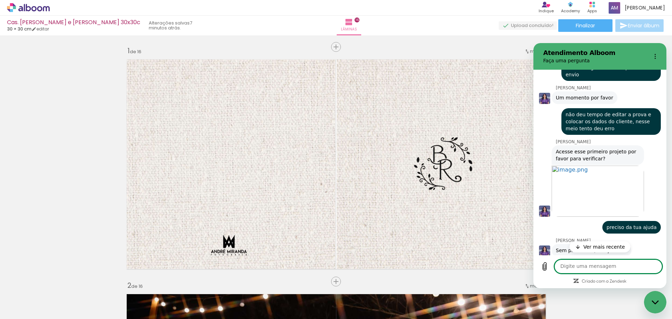
scroll to position [1788, 0]
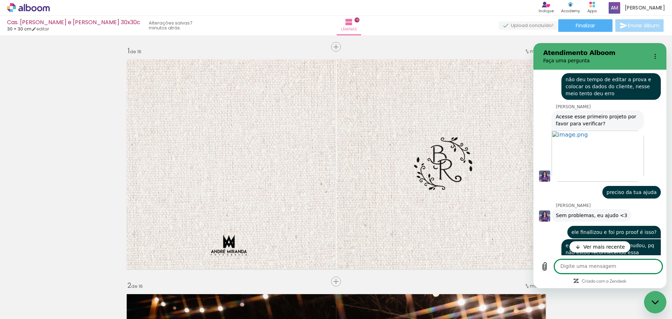
click at [554, 266] on div "diz: layout do proof" at bounding box center [596, 272] width 127 height 13
click at [640, 300] on div "[PERSON_NAME] diz: Não Cris, ele não finaliza e vai para o Proof automaticament…" at bounding box center [602, 317] width 127 height 34
click at [586, 248] on p "Ver mais recente" at bounding box center [604, 246] width 42 height 7
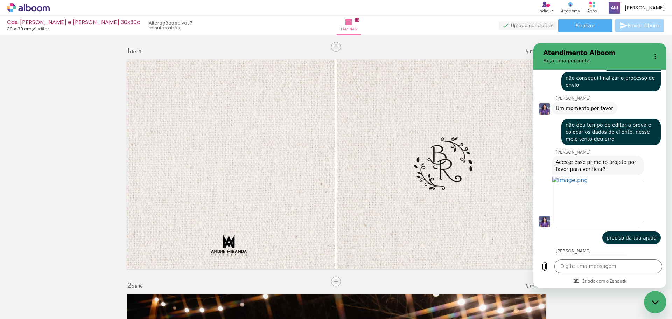
scroll to position [1758, 0]
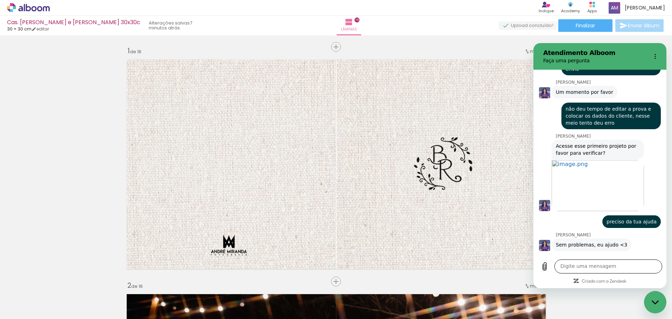
click at [566, 267] on textarea at bounding box center [608, 266] width 108 height 14
type textarea "não"
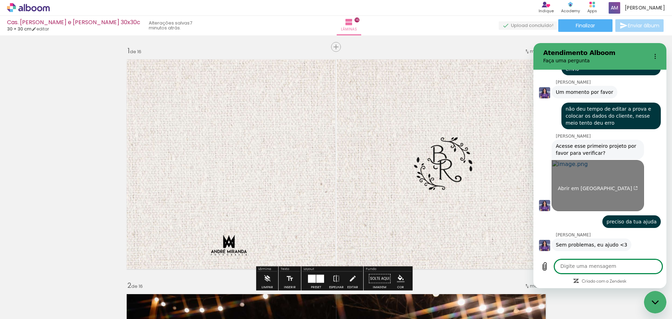
click at [601, 160] on link "Abrir em [GEOGRAPHIC_DATA]" at bounding box center [597, 185] width 92 height 51
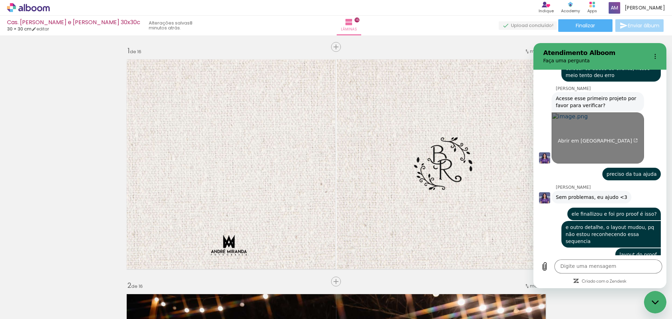
scroll to position [1845, 0]
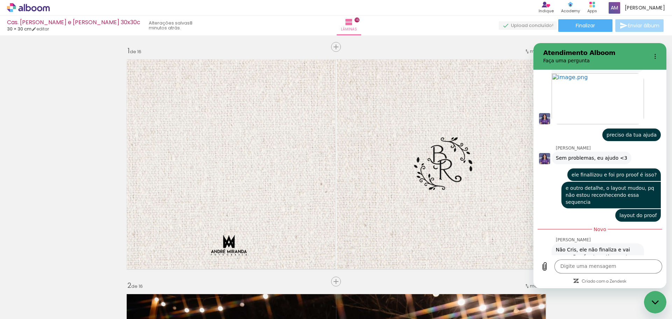
click at [656, 302] on icon "Fechar janela de mensagens" at bounding box center [654, 302] width 7 height 4
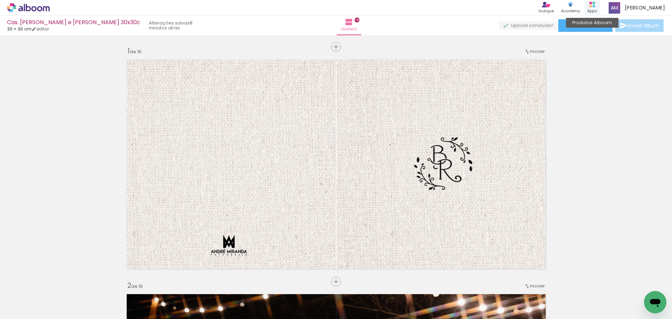
click at [598, 5] on div "Produtos Alboom Apps" at bounding box center [591, 8] width 15 height 14
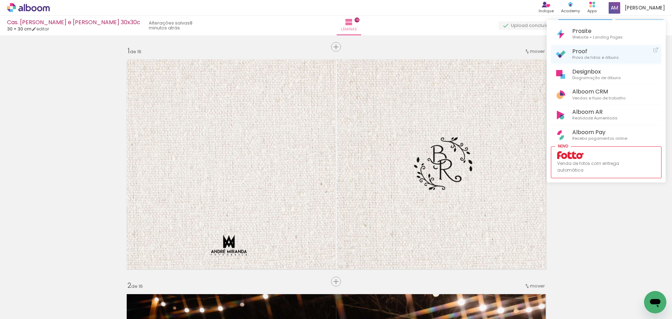
click at [573, 49] on span "Proof" at bounding box center [595, 51] width 47 height 7
click at [654, 302] on icon "Abrir janela de mensagens" at bounding box center [655, 303] width 10 height 8
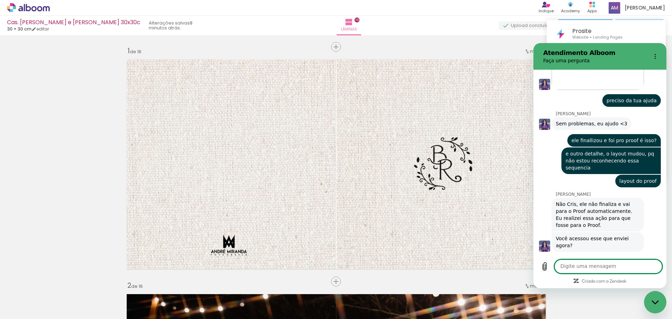
scroll to position [1879, 0]
click at [565, 266] on textarea at bounding box center [608, 266] width 108 height 14
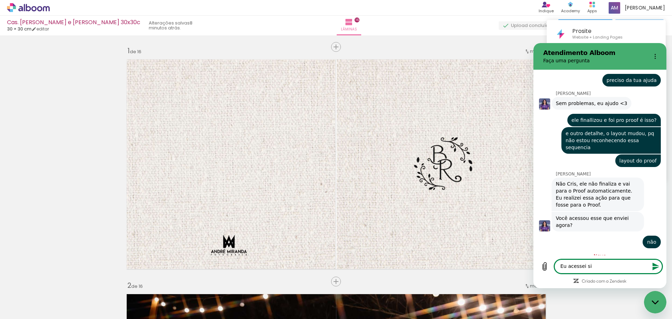
scroll to position [1899, 0]
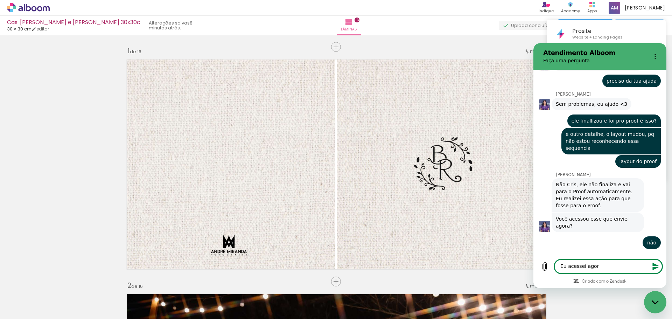
type textarea "Eu acessei agora"
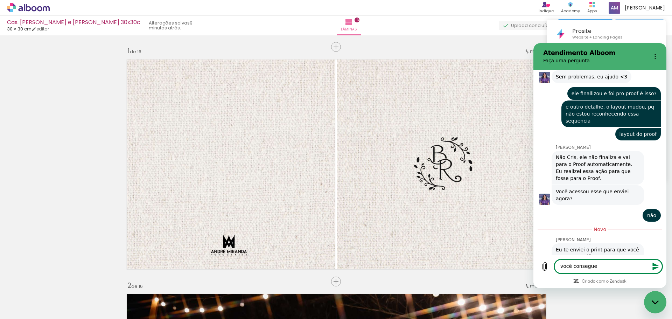
scroll to position [1925, 0]
type textarea "v"
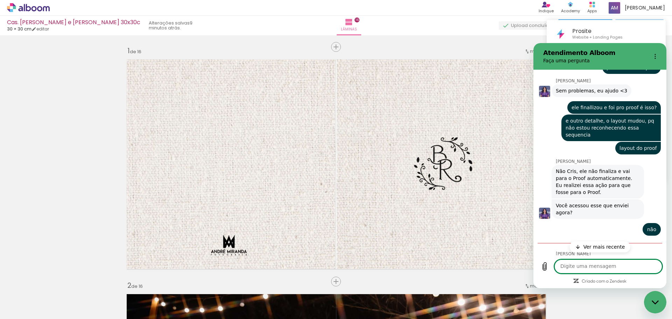
scroll to position [1935, 0]
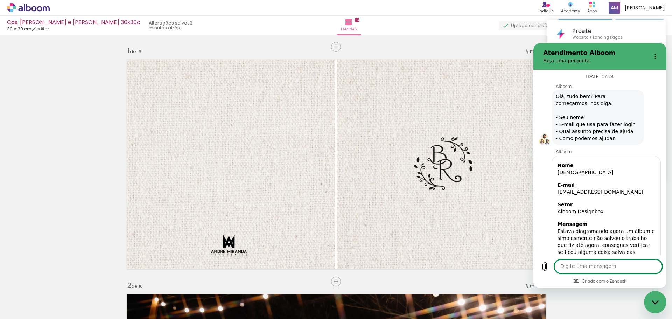
scroll to position [1935, 0]
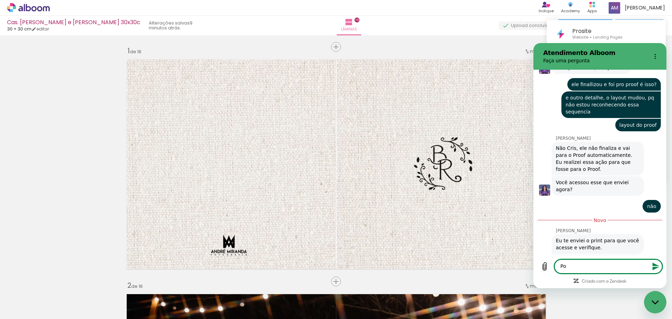
type textarea "P"
click at [648, 301] on div "Fechar janela de mensagens" at bounding box center [654, 301] width 21 height 21
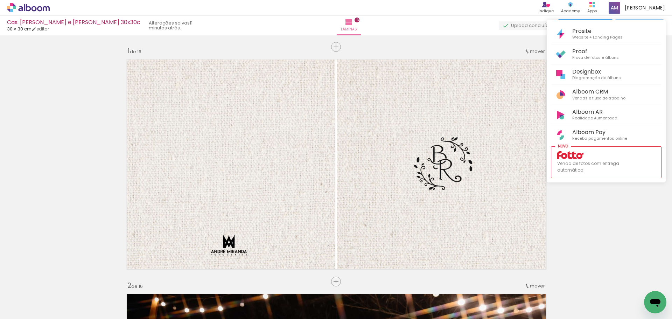
click at [657, 302] on icon "Abrir janela de mensagens" at bounding box center [655, 303] width 10 height 8
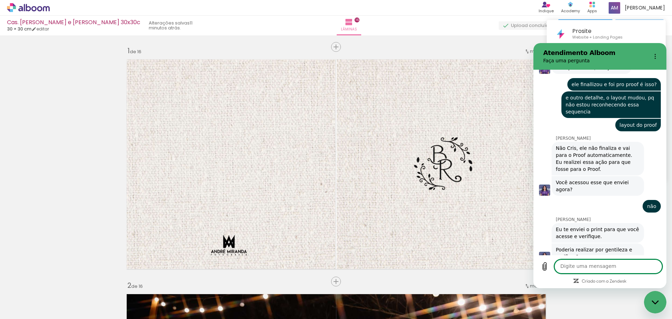
scroll to position [1928, 0]
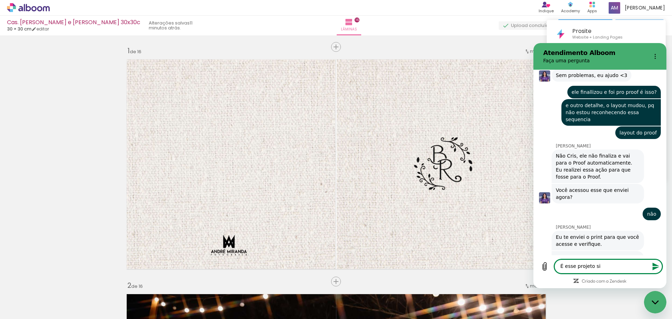
type textarea "É esse projeto sim"
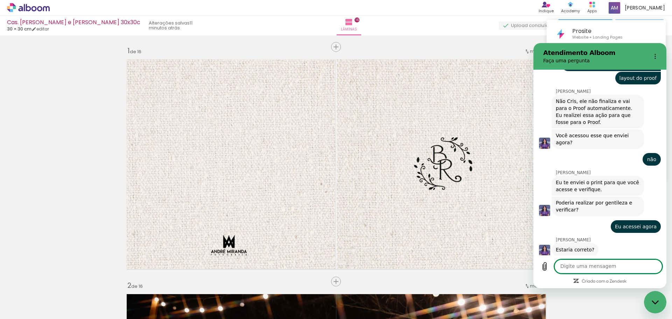
scroll to position [1988, 0]
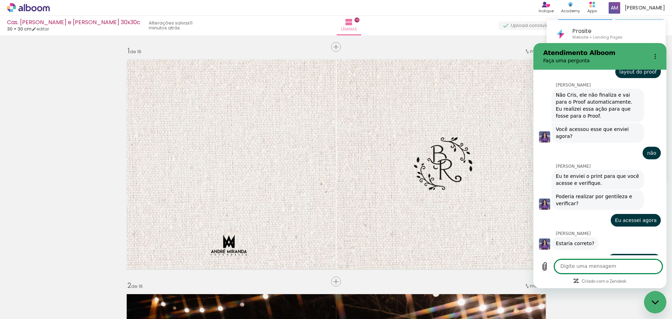
click at [570, 263] on textarea at bounding box center [608, 266] width 108 height 14
click at [576, 280] on link "Proof Galle...15-38-29.mp4" at bounding box center [597, 283] width 64 height 6
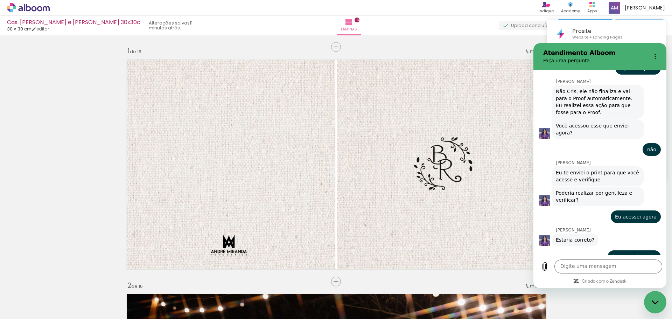
click at [572, 276] on link "Proof Galle...15-38-29.mp4" at bounding box center [597, 279] width 64 height 6
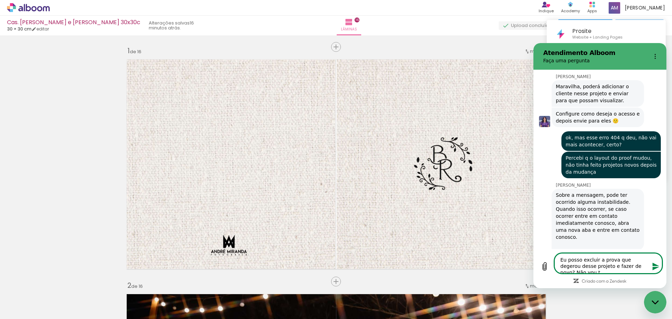
scroll to position [2290, 0]
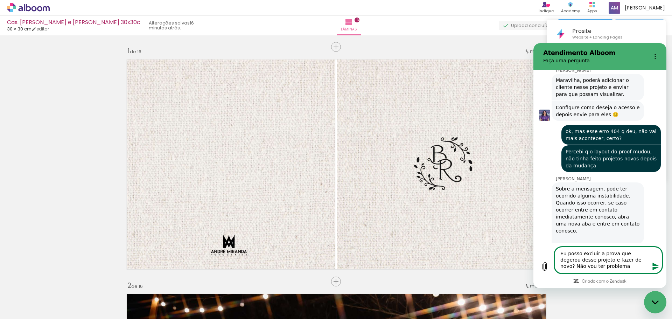
type textarea "Eu posso excluir a prova que degerou desse projeto e fazer de novo? Não vou ter…"
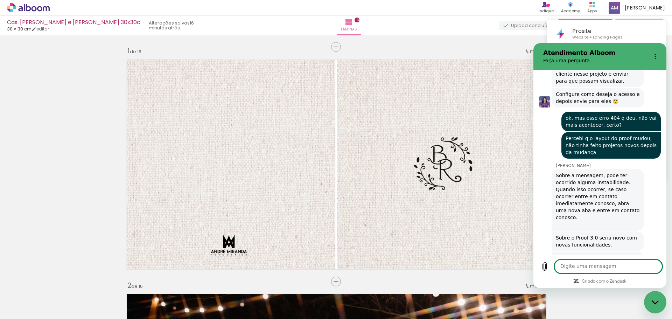
scroll to position [2305, 0]
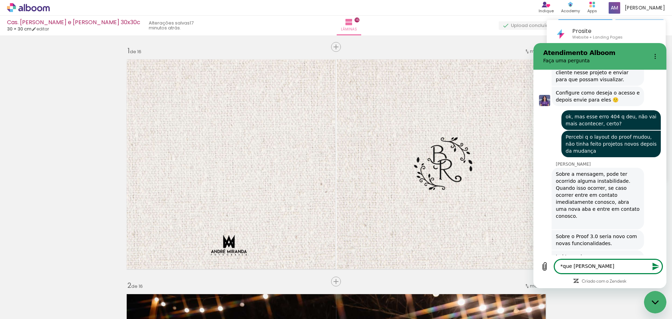
type textarea "*que gerou"
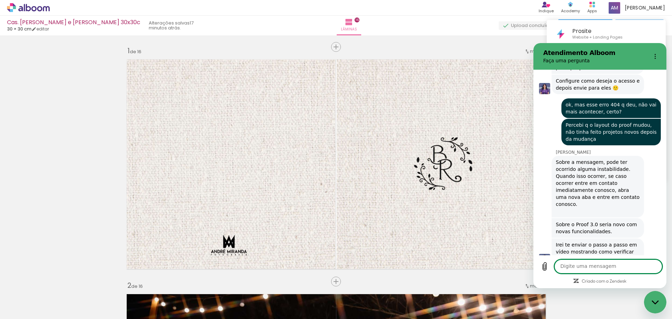
scroll to position [2318, 0]
click at [651, 304] on icon "Fechar janela de mensagens" at bounding box center [654, 302] width 7 height 5
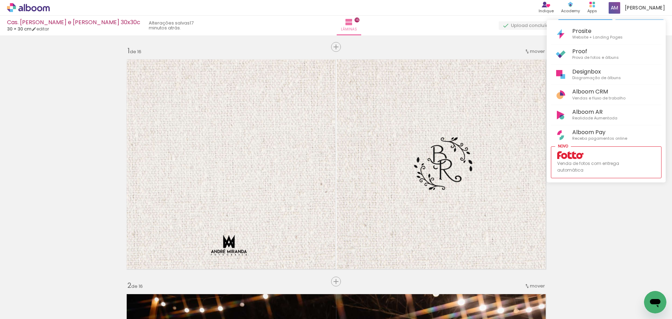
click at [578, 204] on div at bounding box center [336, 159] width 672 height 319
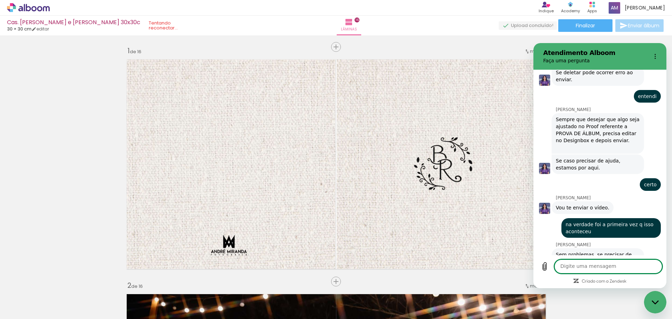
scroll to position [2630, 0]
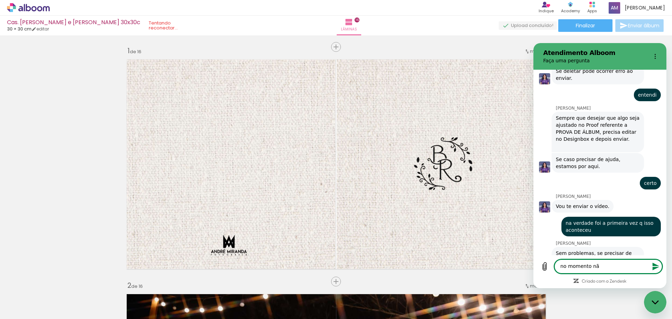
type textarea "no momento não"
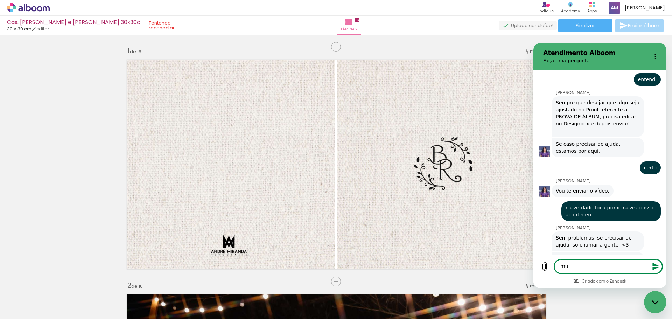
scroll to position [2647, 0]
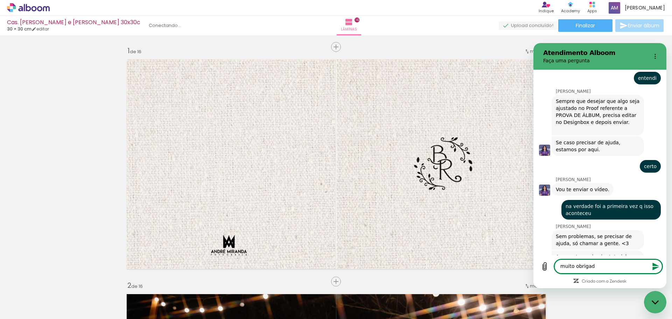
type textarea "muito obrigada"
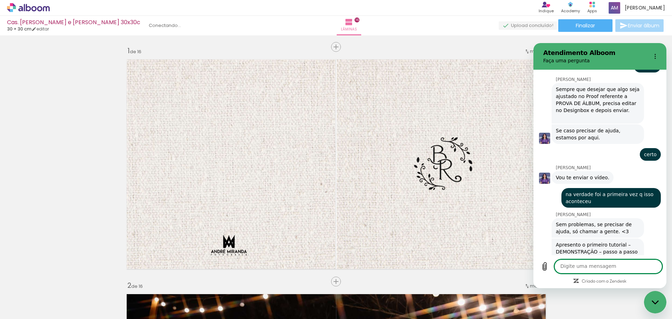
scroll to position [2660, 0]
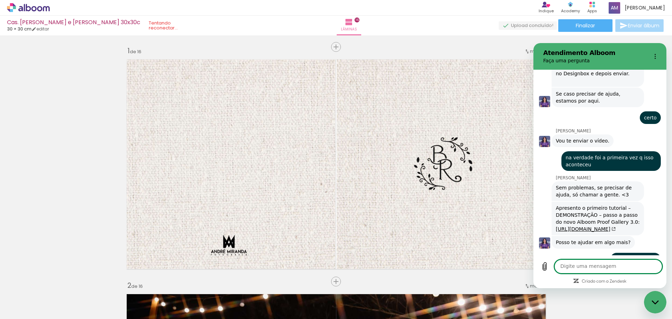
scroll to position [2737, 0]
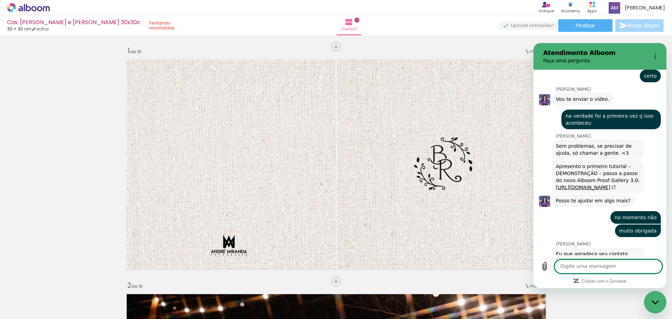
click at [572, 265] on textarea at bounding box center [608, 266] width 108 height 14
type textarea "Obrigada, pra vc tbem!"
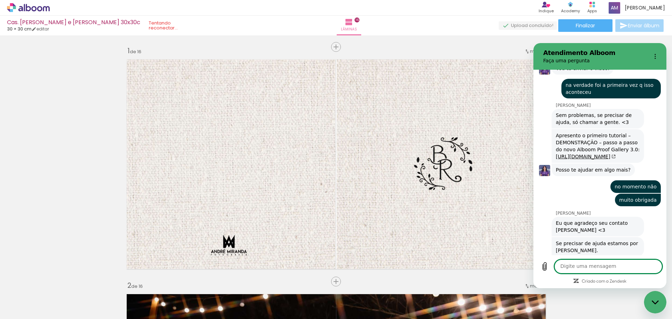
scroll to position [2767, 0]
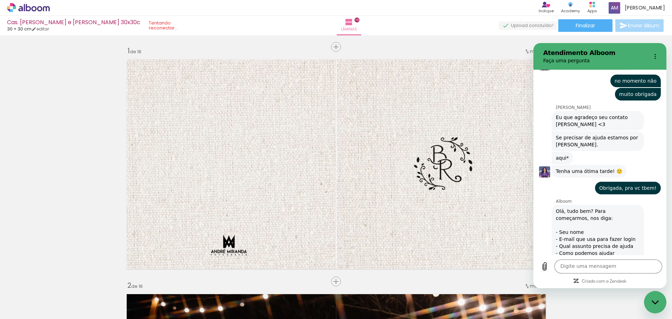
click at [658, 304] on icon "Fechar janela de mensagens" at bounding box center [654, 302] width 7 height 5
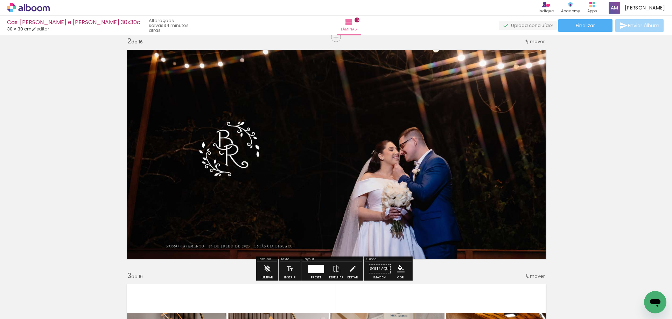
scroll to position [245, 0]
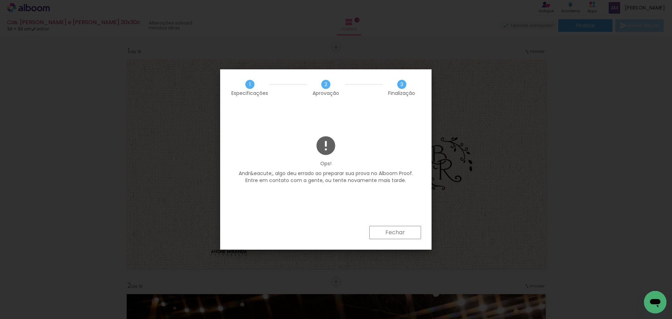
scroll to position [2873, 0]
